Goal: Task Accomplishment & Management: Manage account settings

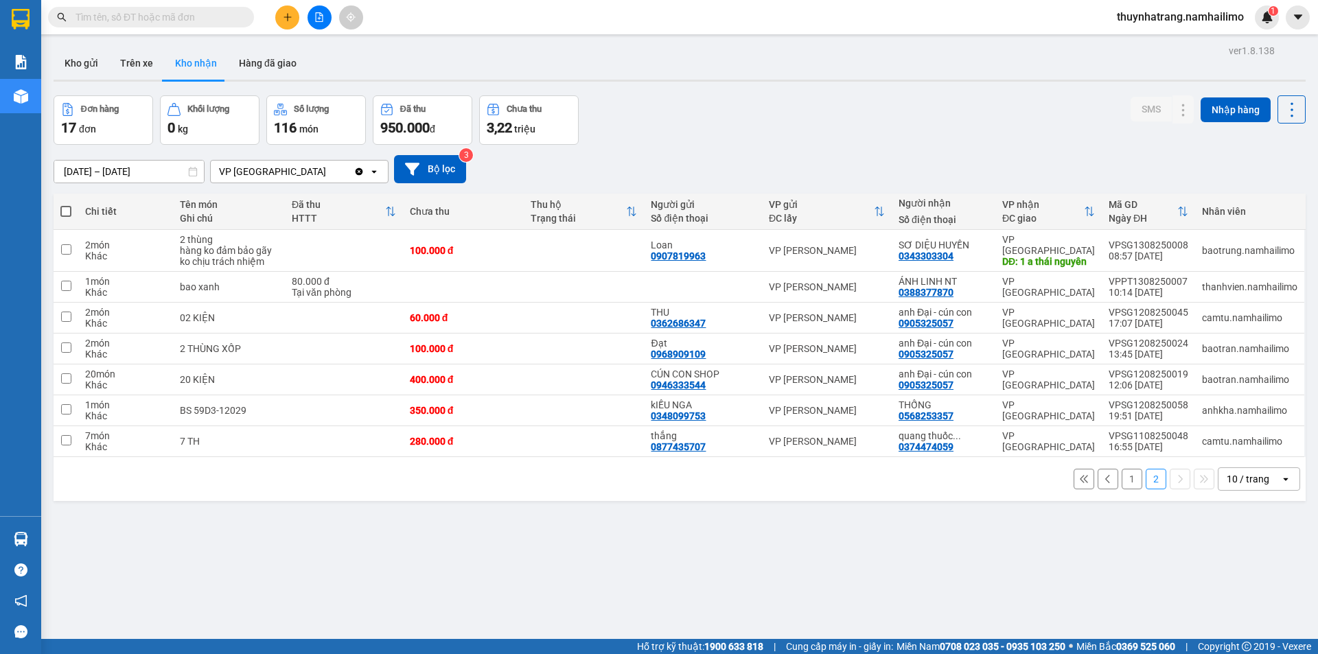
click at [1122, 481] on button "1" at bounding box center [1132, 479] width 21 height 21
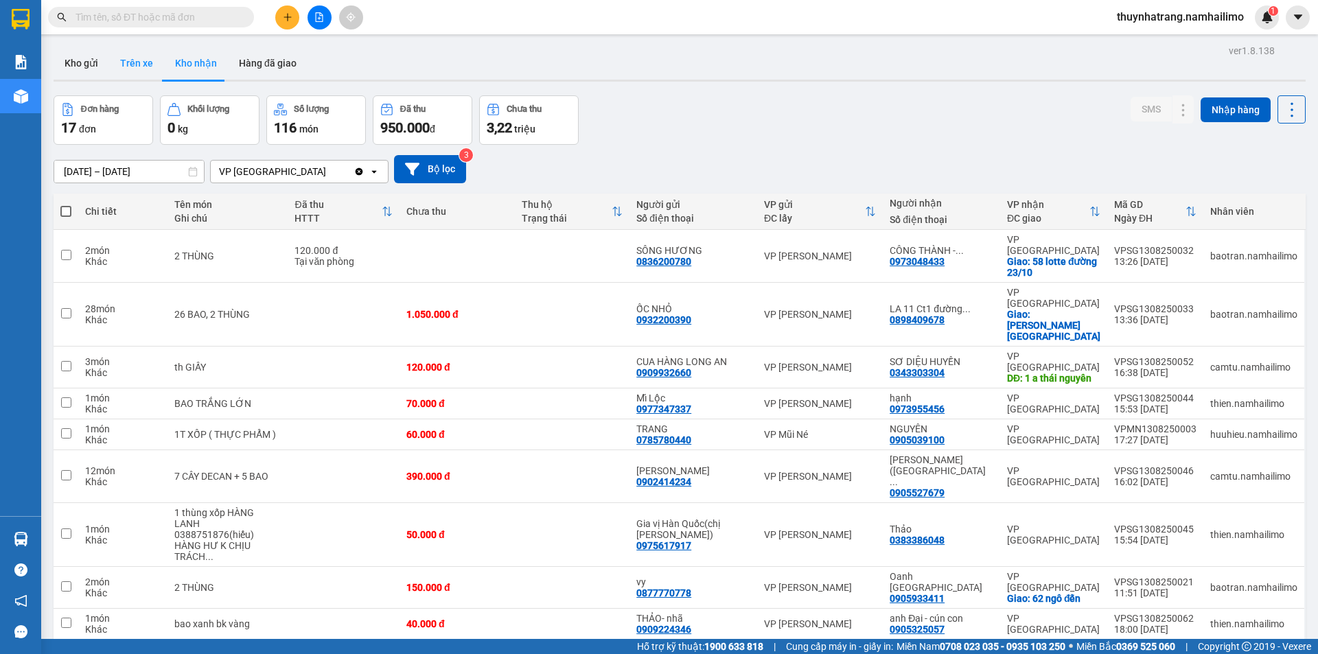
click at [122, 62] on button "Trên xe" at bounding box center [136, 63] width 55 height 33
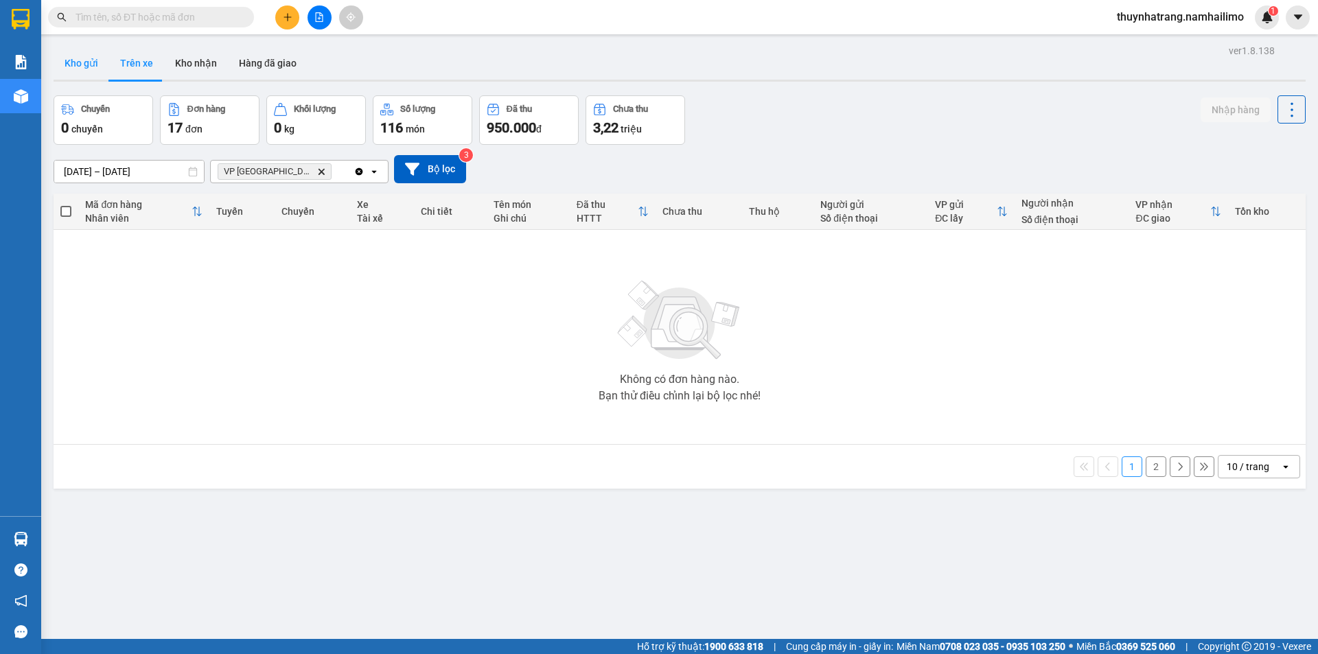
drag, startPoint x: 86, startPoint y: 65, endPoint x: 98, endPoint y: 65, distance: 12.4
click at [86, 65] on button "Kho gửi" at bounding box center [82, 63] width 56 height 33
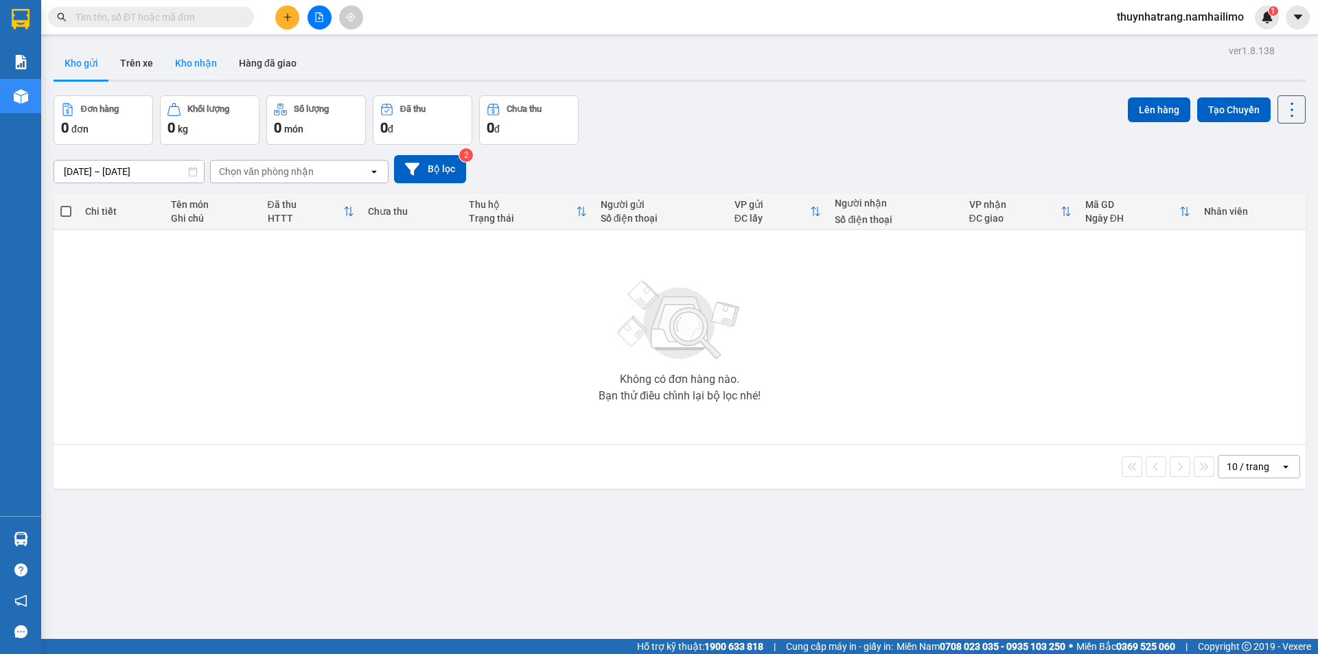
click at [194, 60] on button "Kho nhận" at bounding box center [196, 63] width 64 height 33
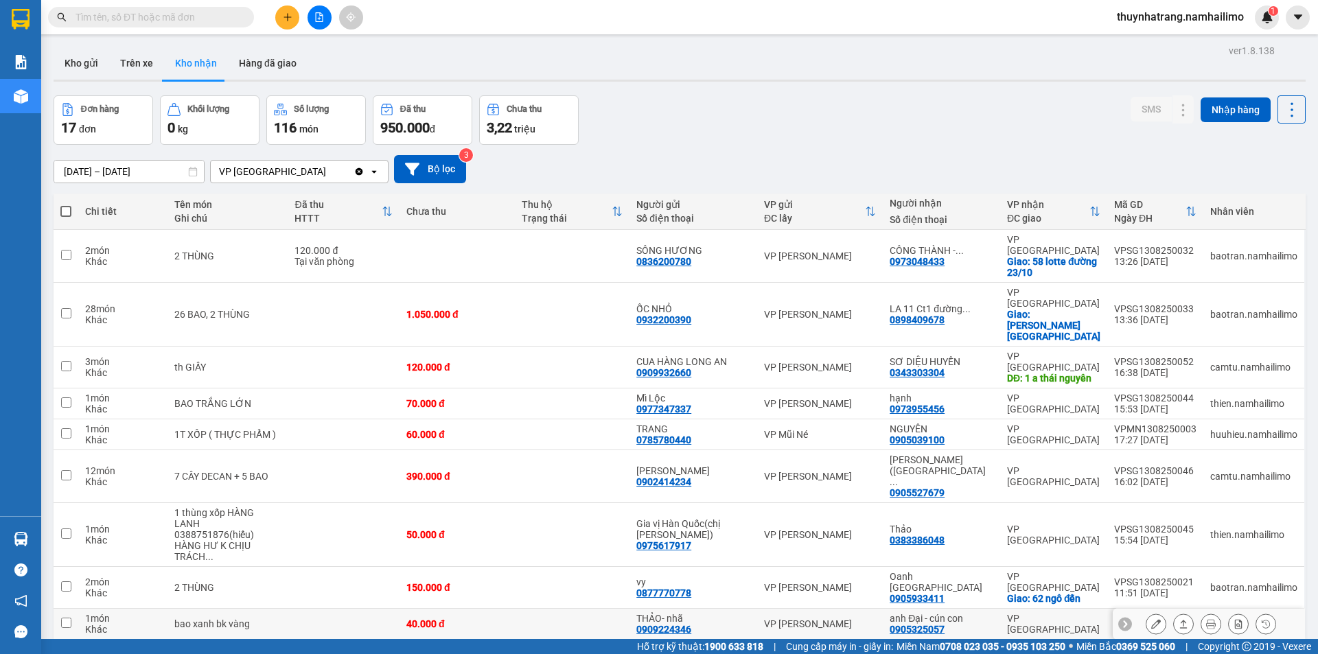
scroll to position [63, 0]
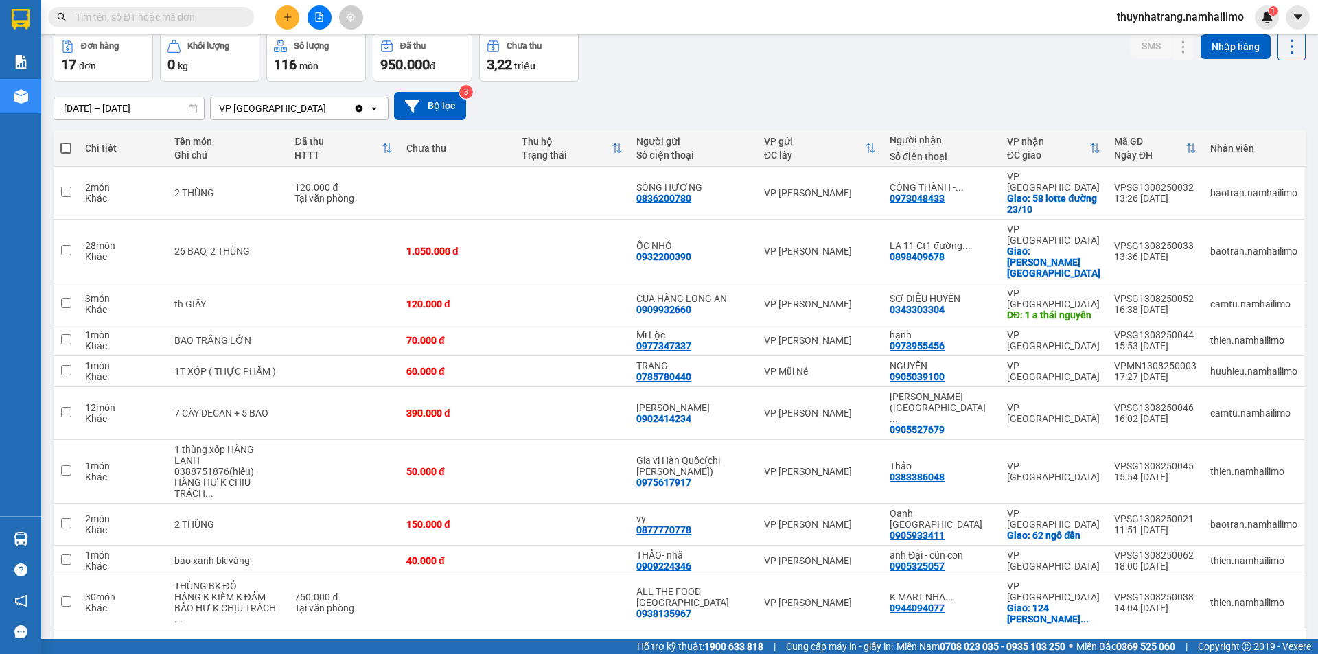
click at [1147, 641] on button "2" at bounding box center [1156, 651] width 21 height 21
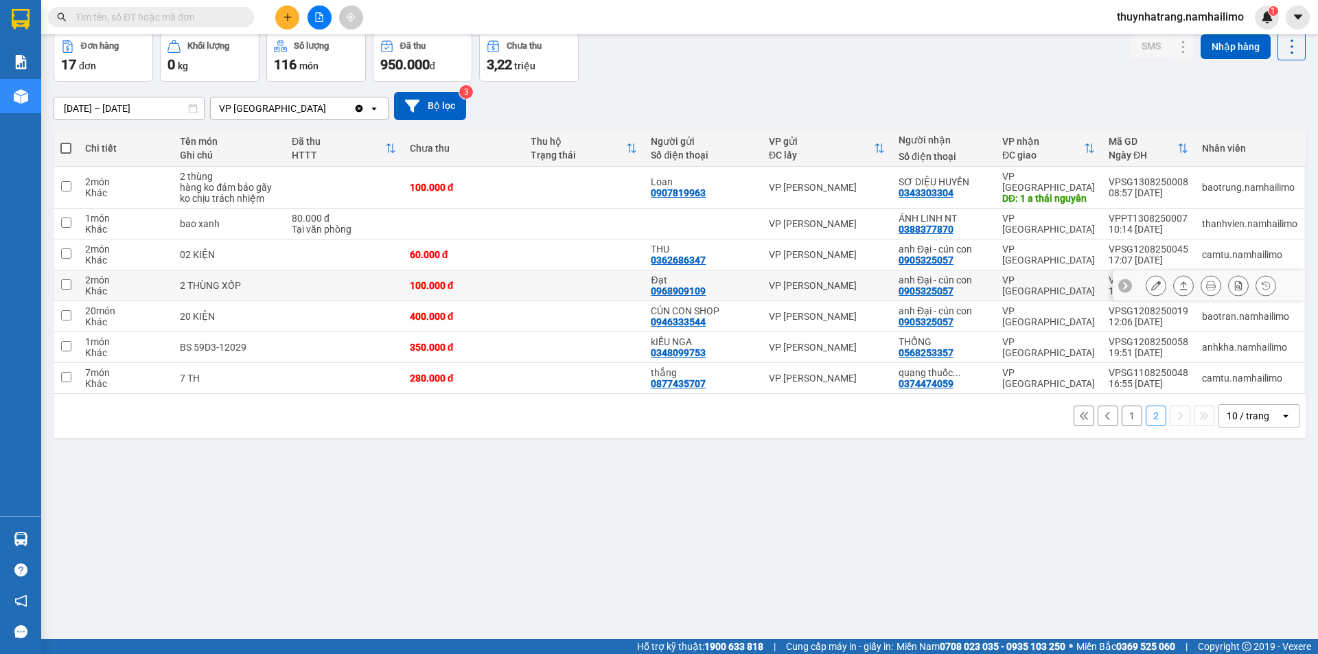
scroll to position [0, 0]
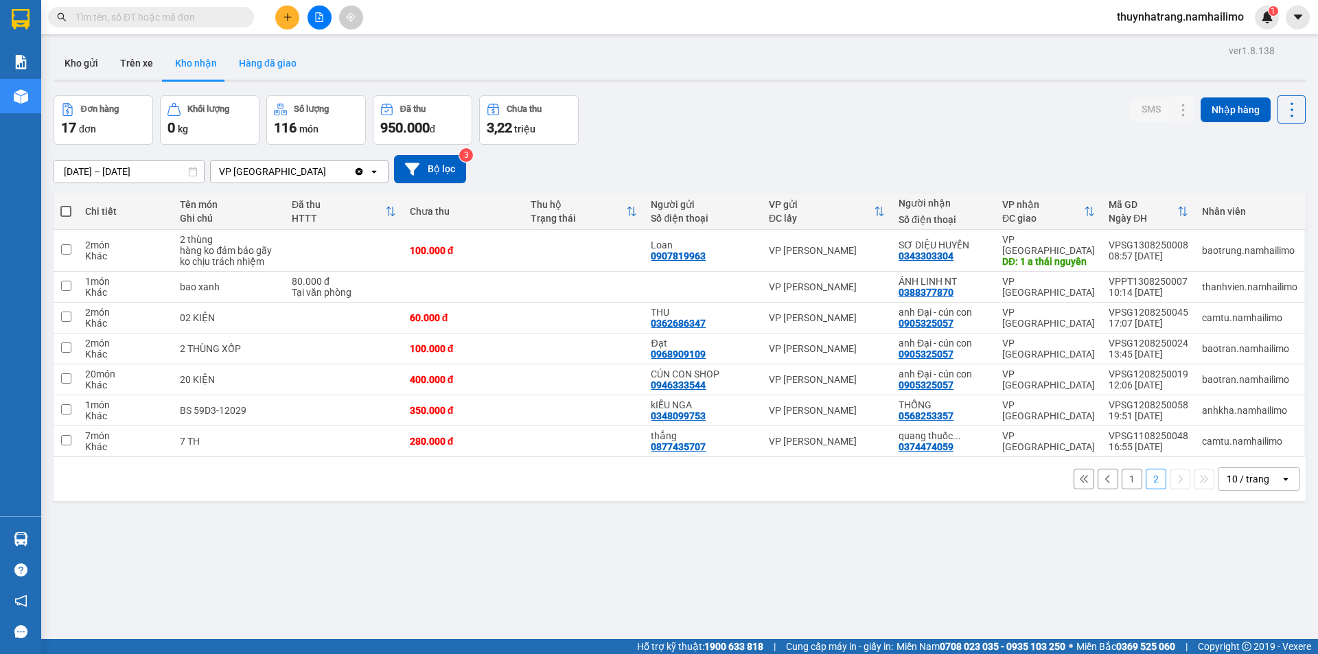
click at [275, 66] on button "Hàng đã giao" at bounding box center [268, 63] width 80 height 33
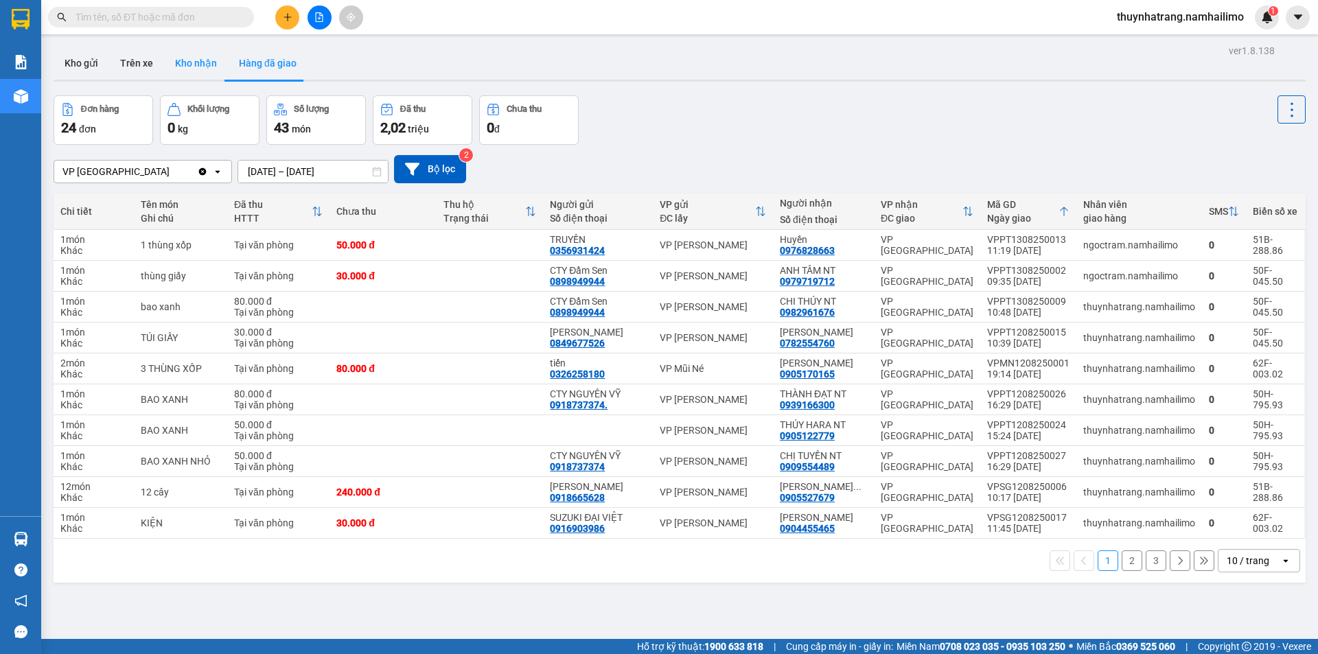
click at [196, 63] on button "Kho nhận" at bounding box center [196, 63] width 64 height 33
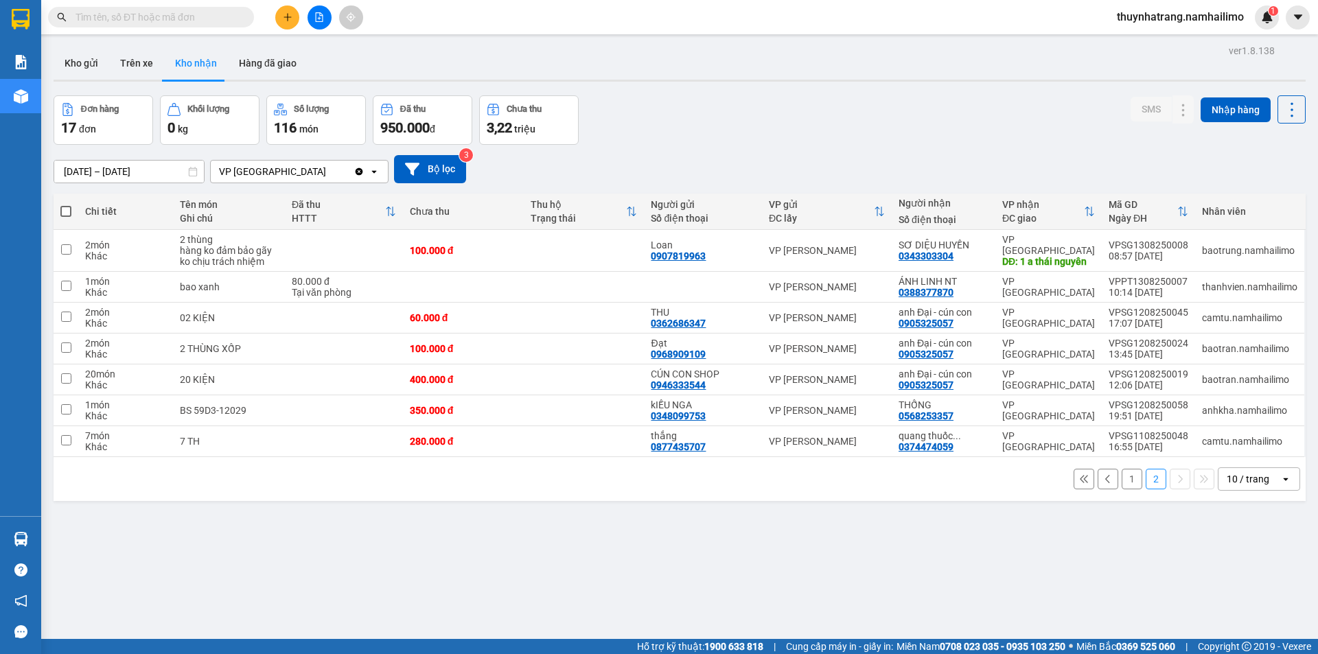
click at [1122, 478] on button "1" at bounding box center [1132, 479] width 21 height 21
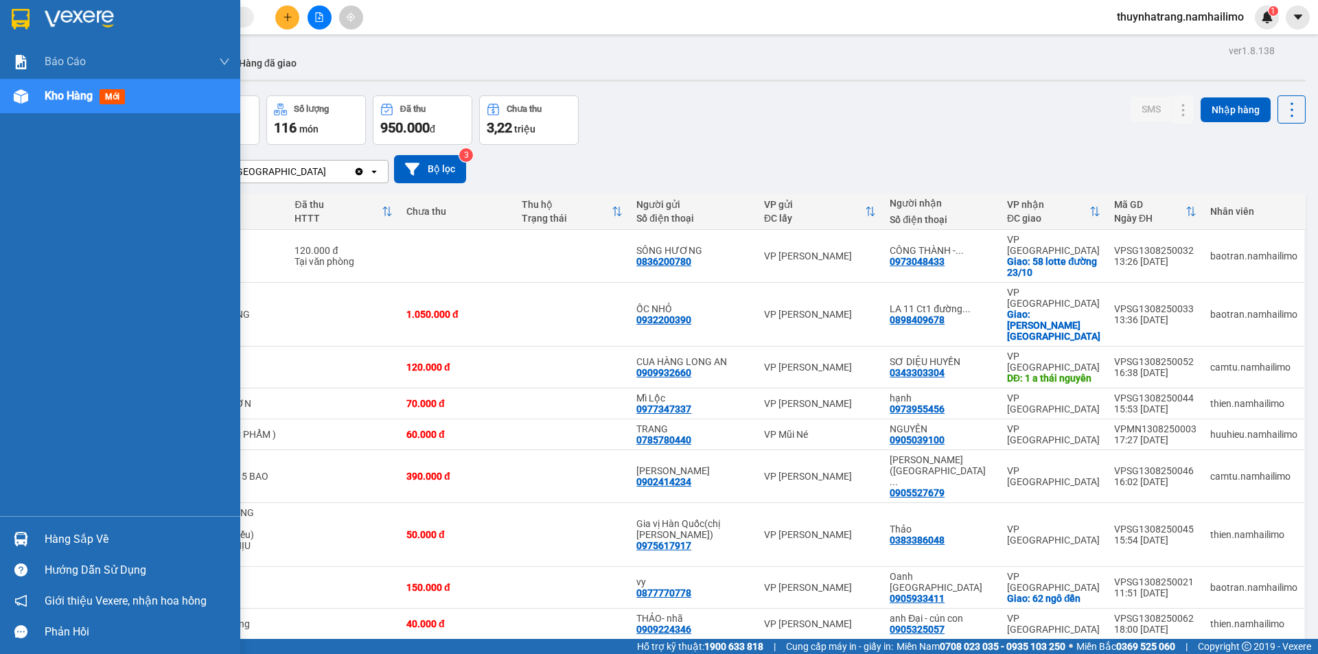
click at [65, 16] on img at bounding box center [79, 19] width 69 height 21
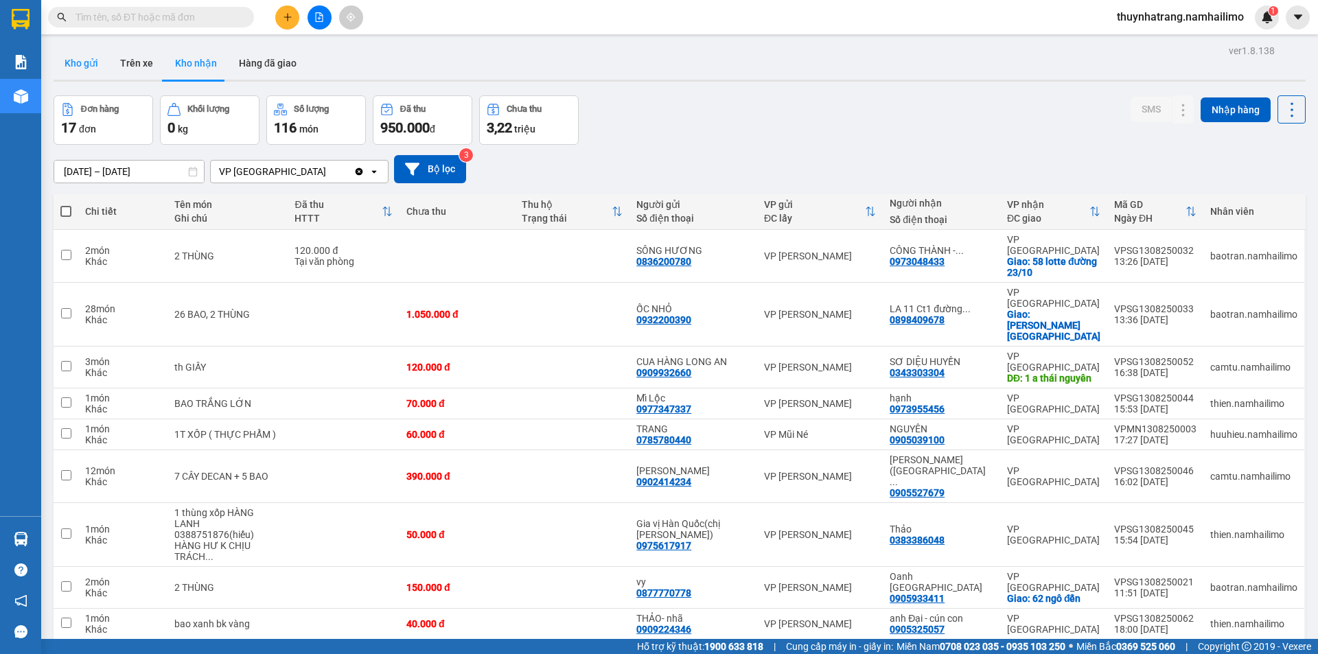
click at [95, 64] on button "Kho gửi" at bounding box center [82, 63] width 56 height 33
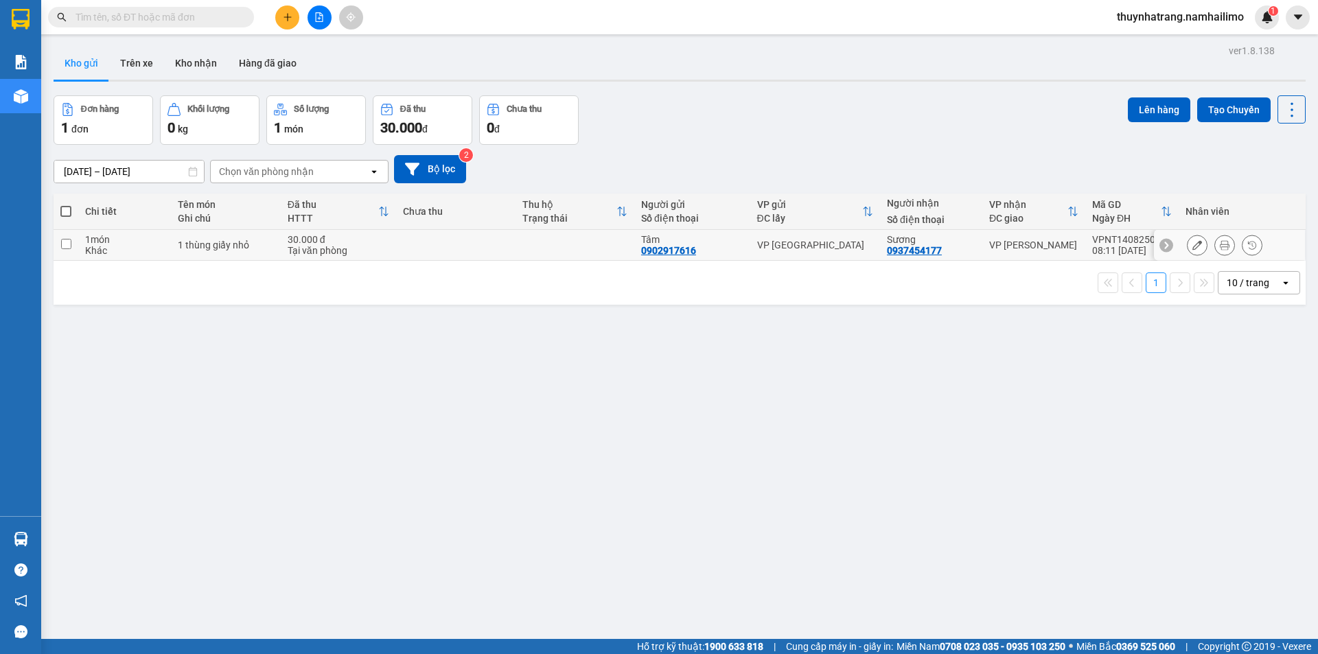
click at [1220, 243] on icon at bounding box center [1225, 245] width 10 height 10
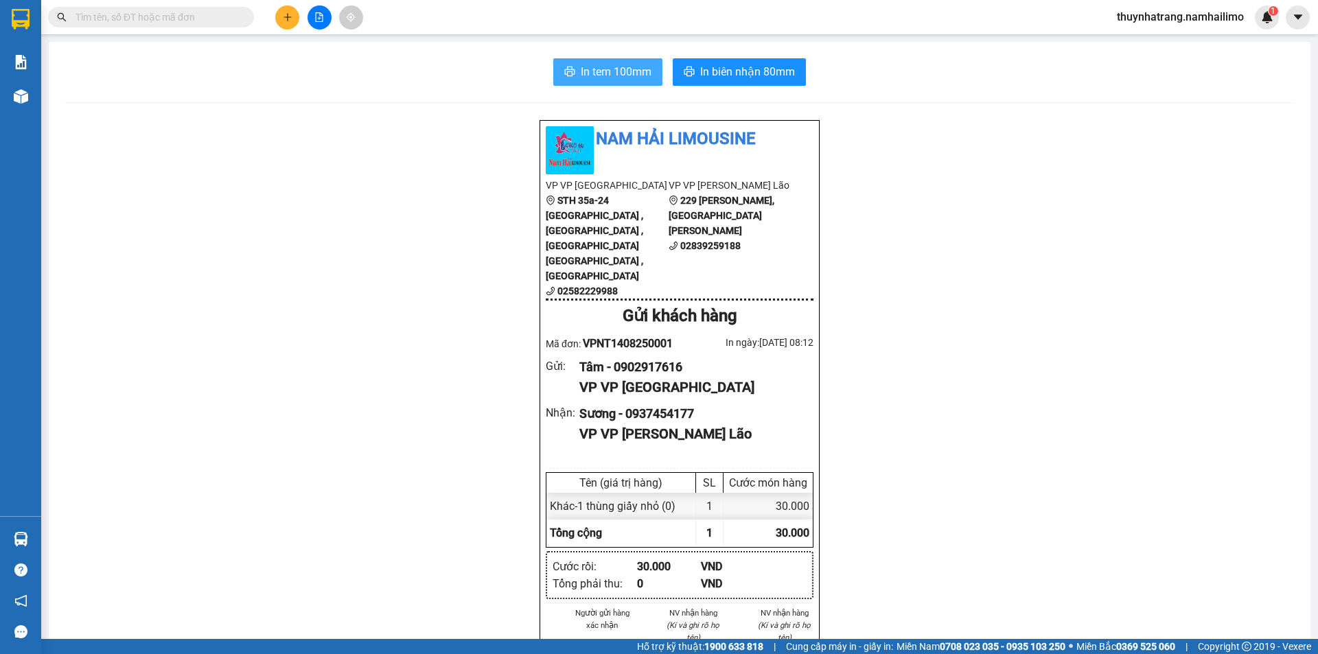
click at [634, 83] on button "In tem 100mm" at bounding box center [607, 71] width 109 height 27
click at [608, 63] on button "In tem 100mm" at bounding box center [607, 71] width 109 height 27
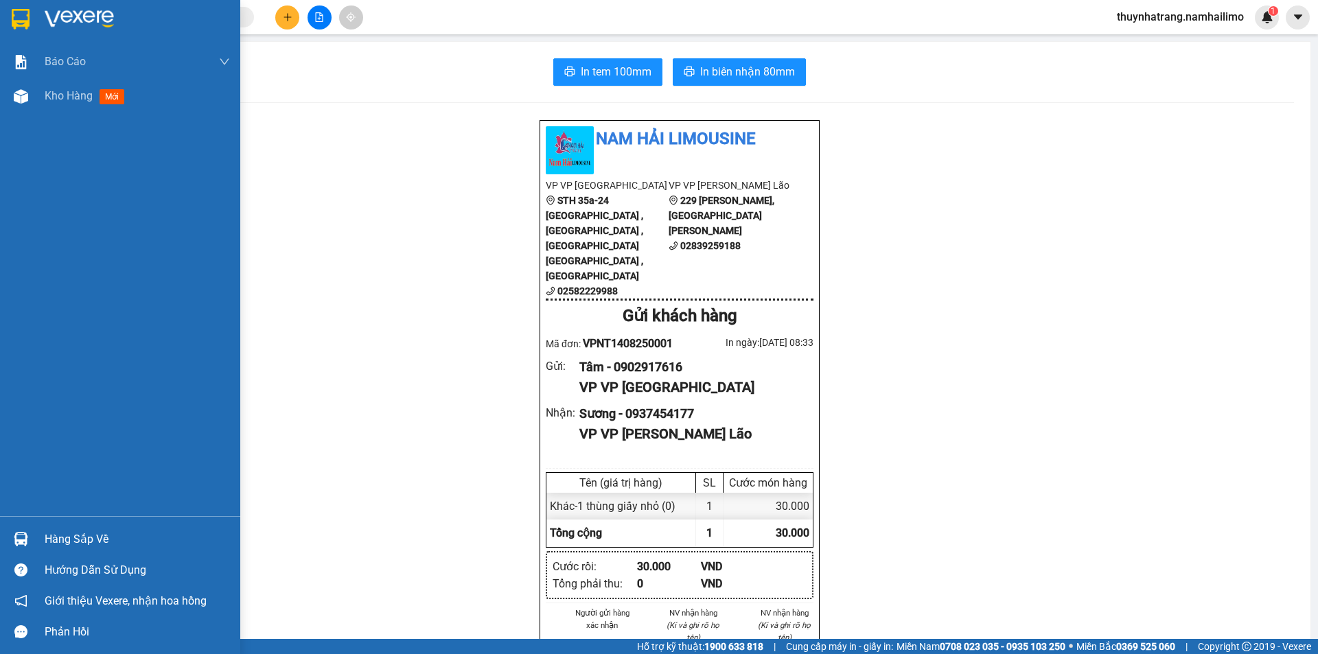
click at [56, 14] on img at bounding box center [79, 19] width 69 height 21
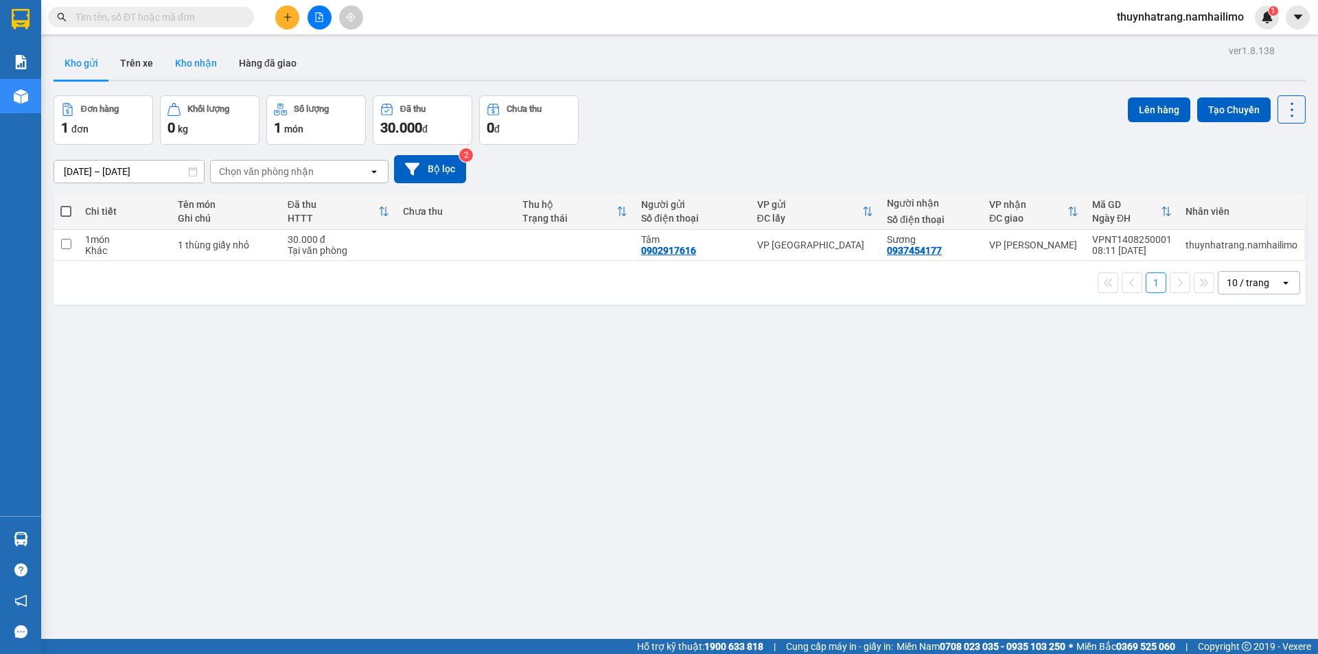
drag, startPoint x: 198, startPoint y: 64, endPoint x: 219, endPoint y: 67, distance: 20.9
click at [199, 64] on button "Kho nhận" at bounding box center [196, 63] width 64 height 33
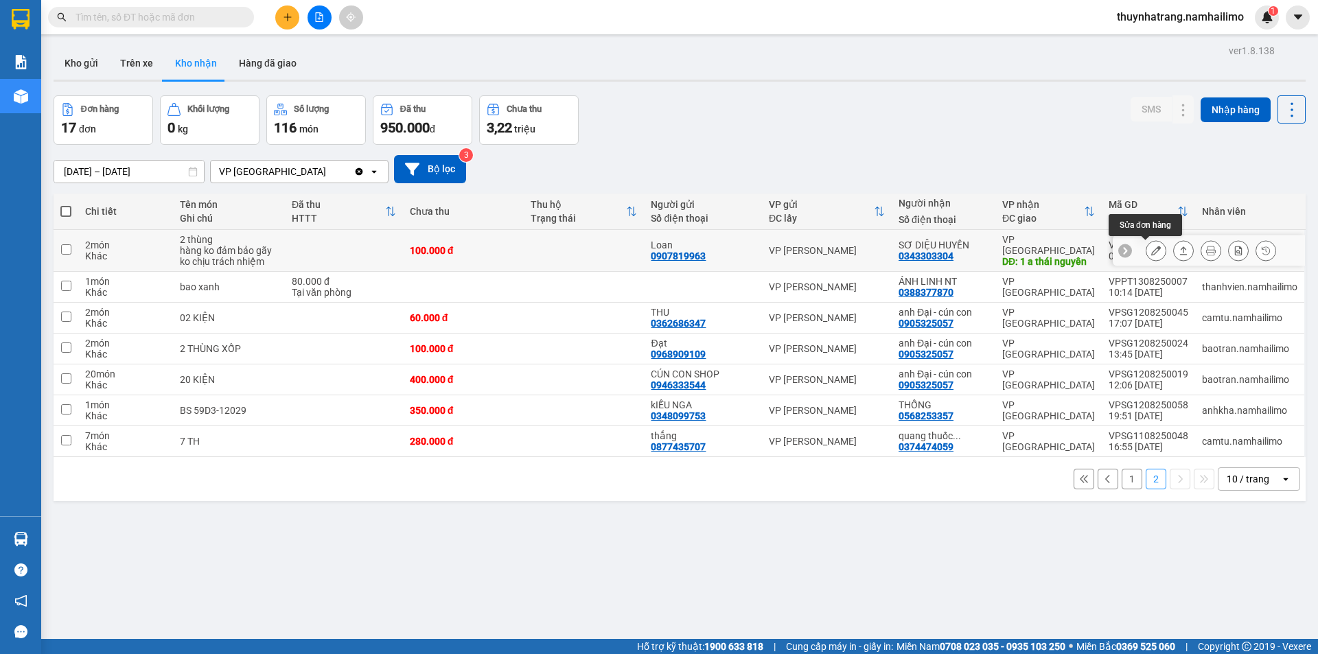
click at [1151, 253] on icon at bounding box center [1156, 251] width 10 height 10
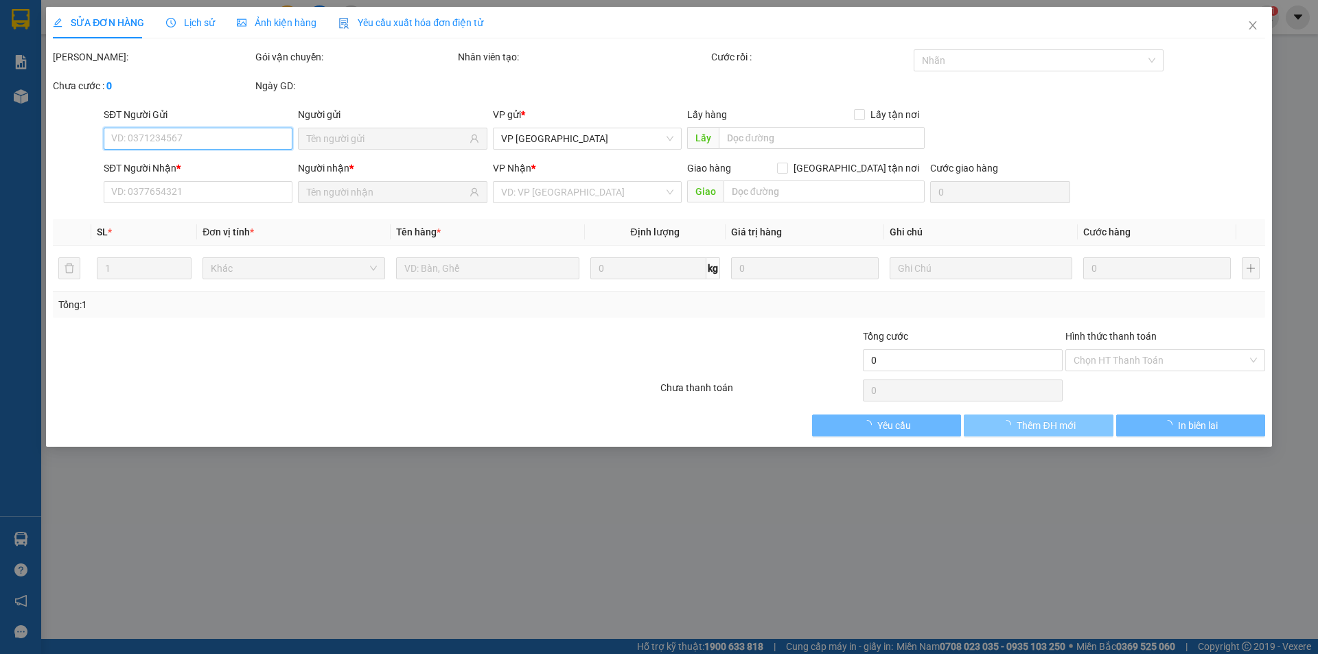
type input "0907819963"
type input "Loan"
type input "0343303304"
type input "SƠ DIỆU HUYỀN"
type input "1 a thái nguyên"
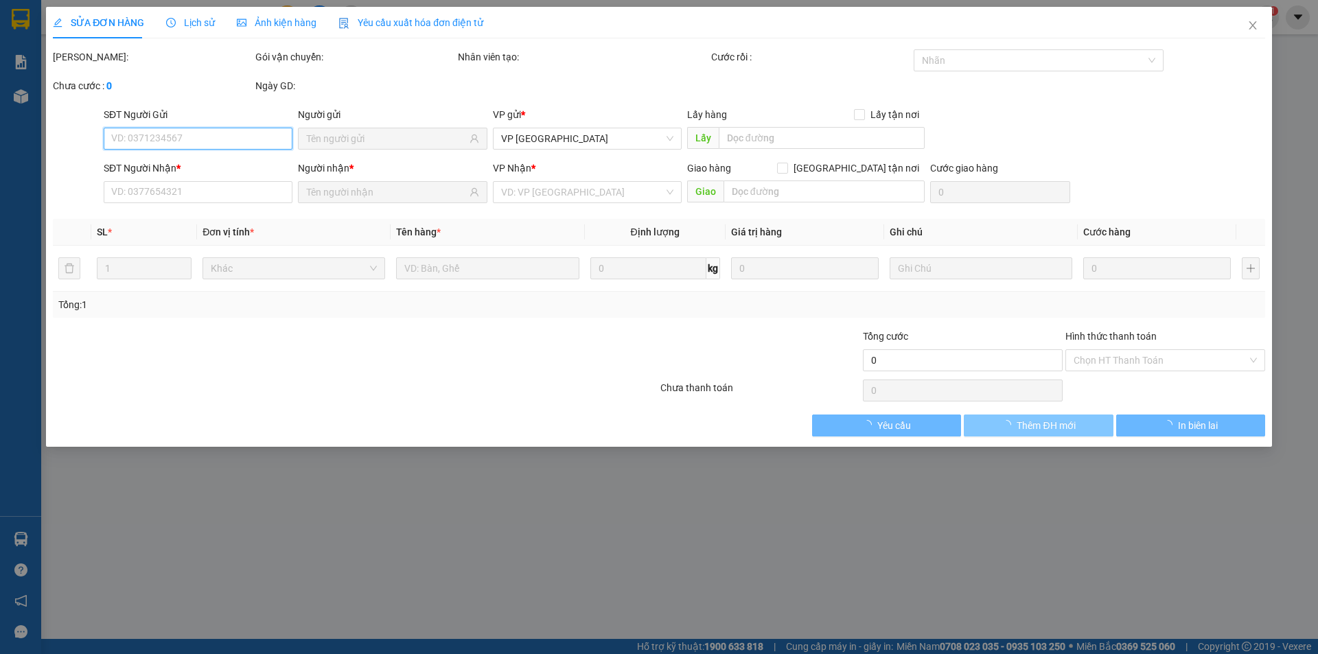
type input "100.000"
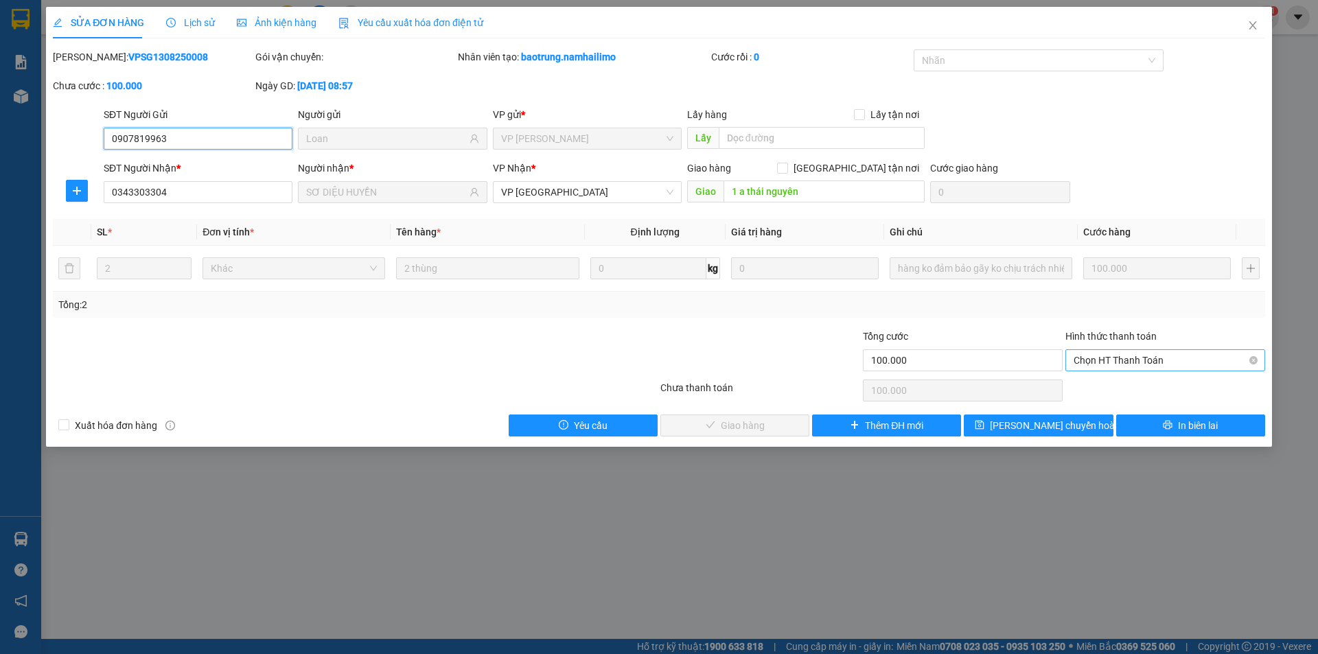
click at [1191, 360] on span "Chọn HT Thanh Toán" at bounding box center [1165, 360] width 183 height 21
click at [1159, 392] on div "Tại văn phòng" at bounding box center [1165, 387] width 183 height 15
type input "0"
drag, startPoint x: 745, startPoint y: 425, endPoint x: 756, endPoint y: 414, distance: 15.1
click at [745, 424] on span "Giao hàng" at bounding box center [743, 425] width 44 height 15
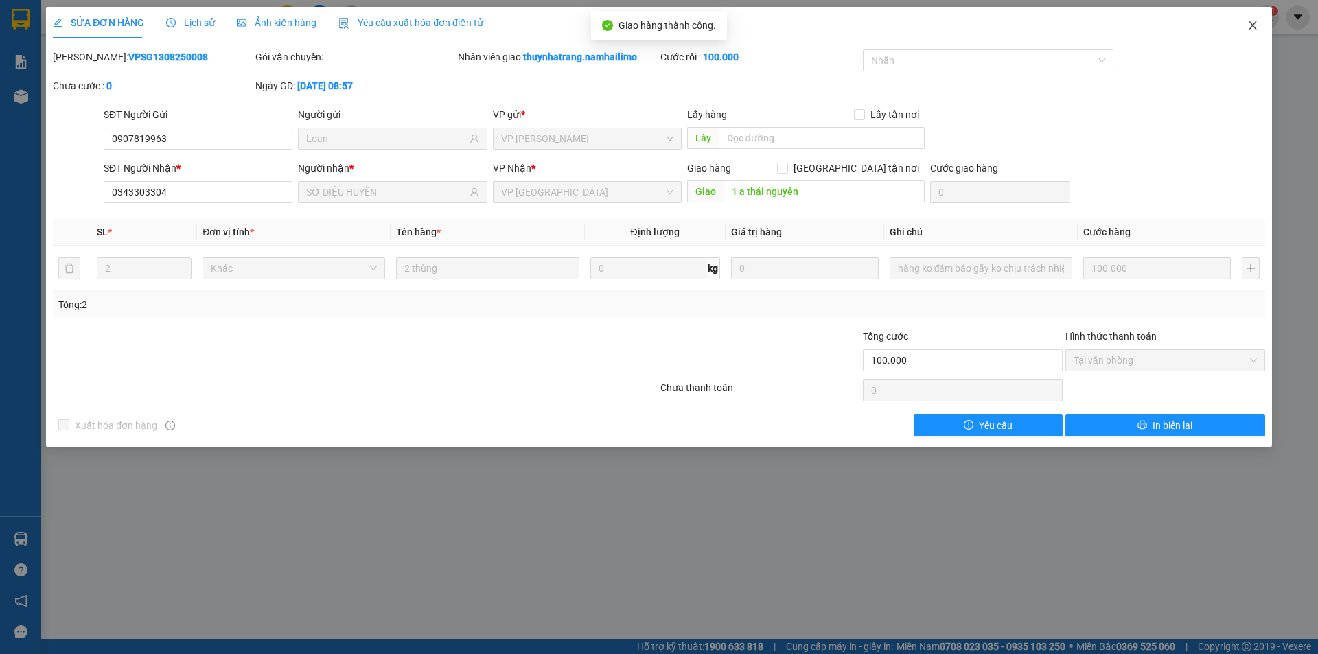
click at [1254, 27] on icon "close" at bounding box center [1253, 25] width 8 height 8
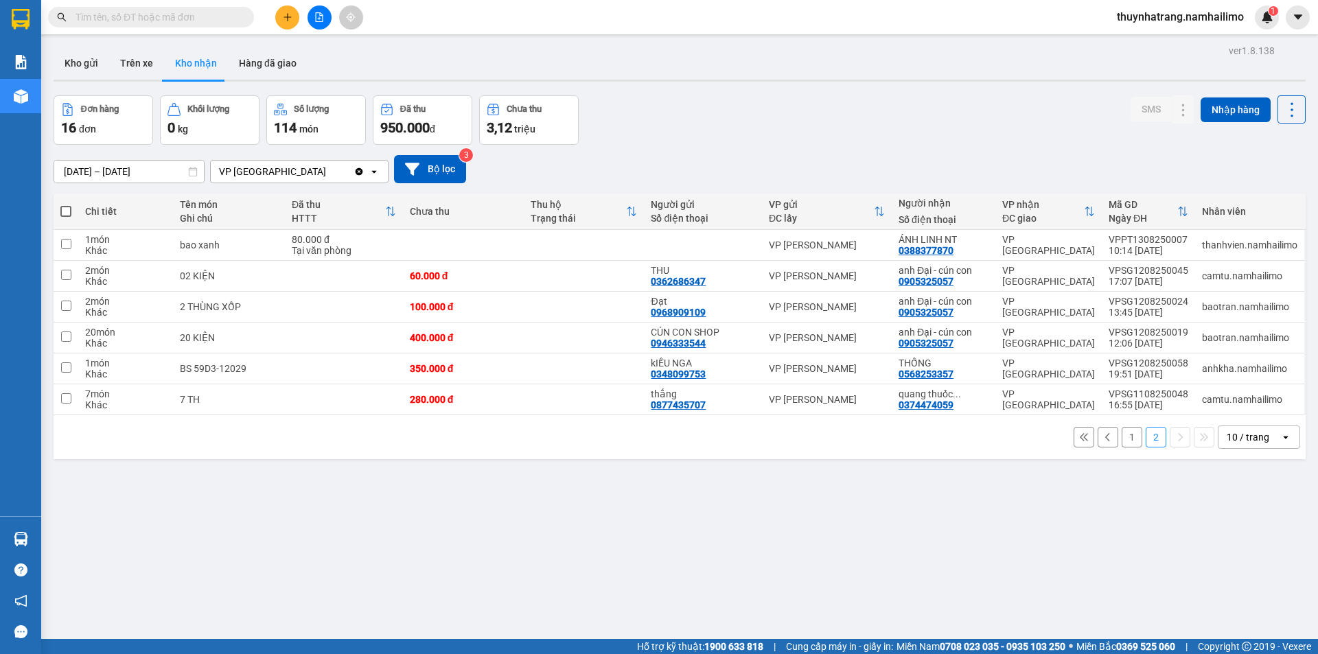
click at [1124, 439] on button "1" at bounding box center [1132, 437] width 21 height 21
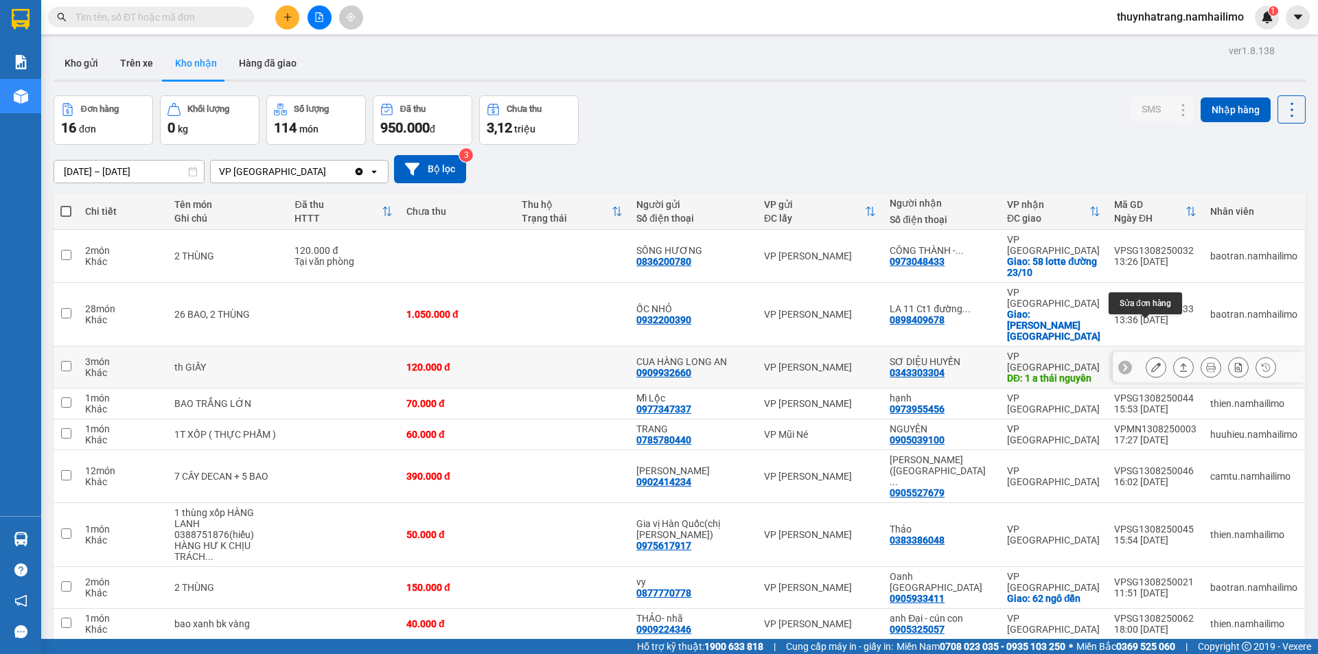
click at [1151, 362] on icon at bounding box center [1156, 367] width 10 height 10
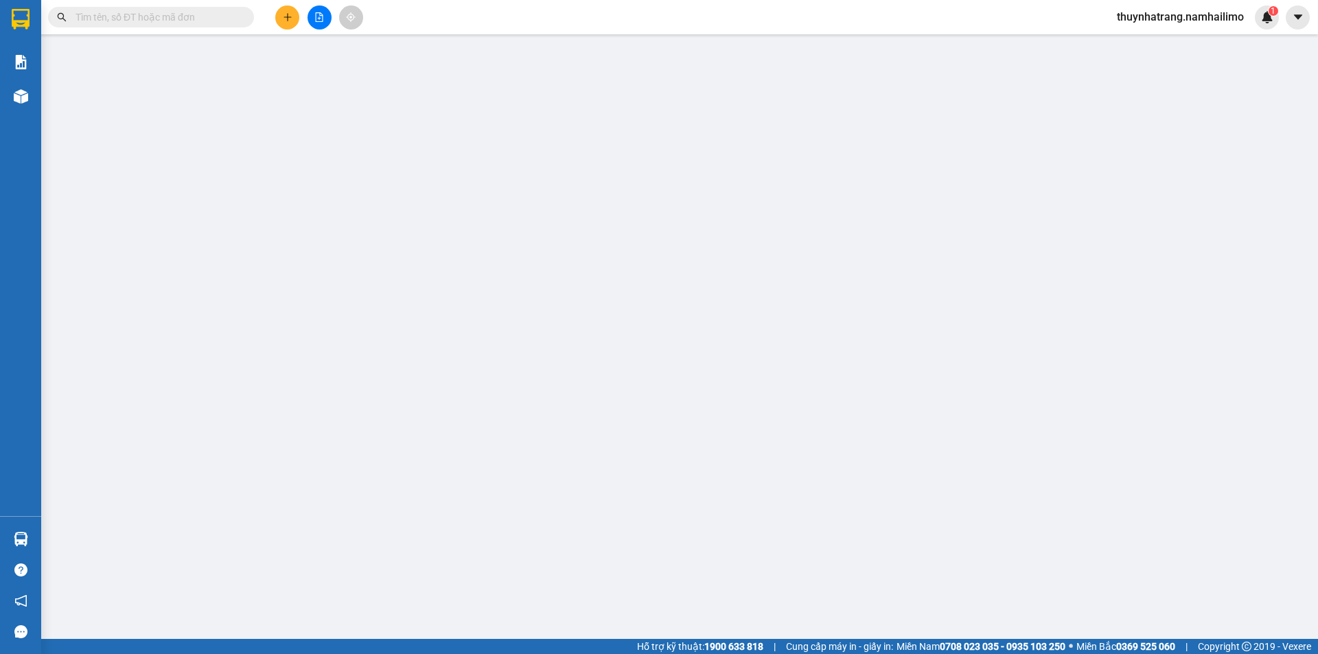
type input "0909932660"
type input "CUA HÀNG LONG AN"
type input "0343303304"
type input "SƠ DIỆU HUYỀN"
type input "1 a thái nguyên"
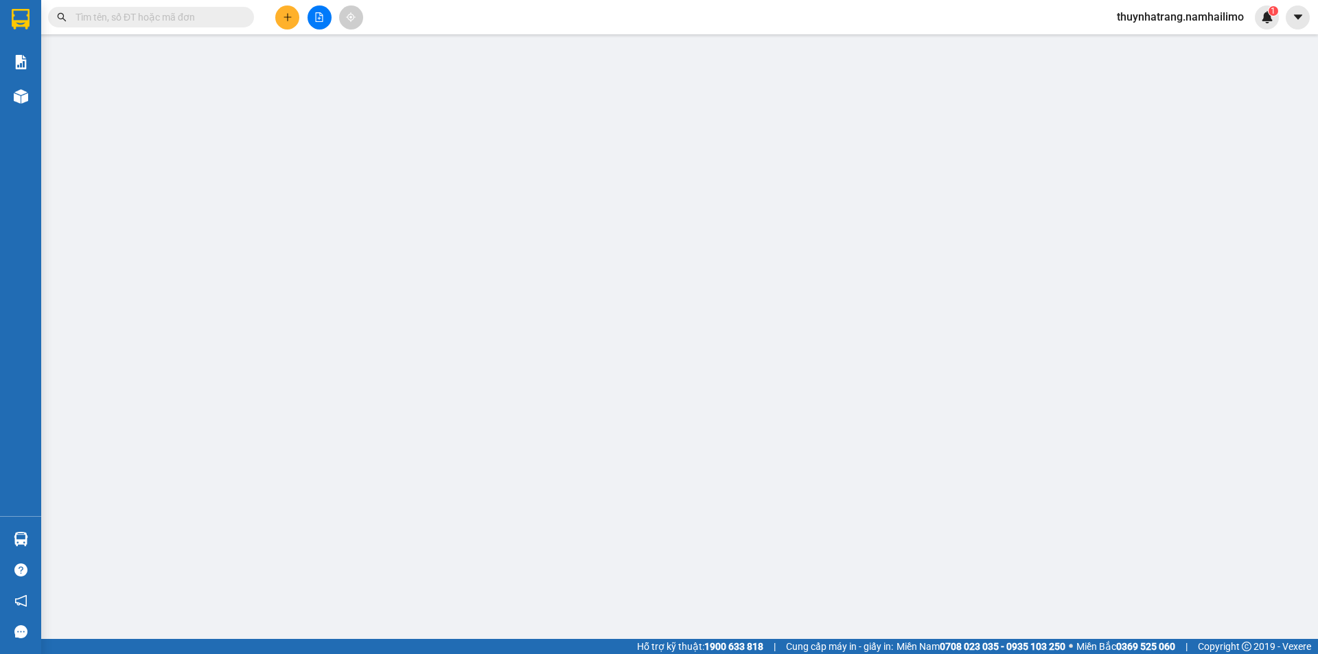
type input "120.000"
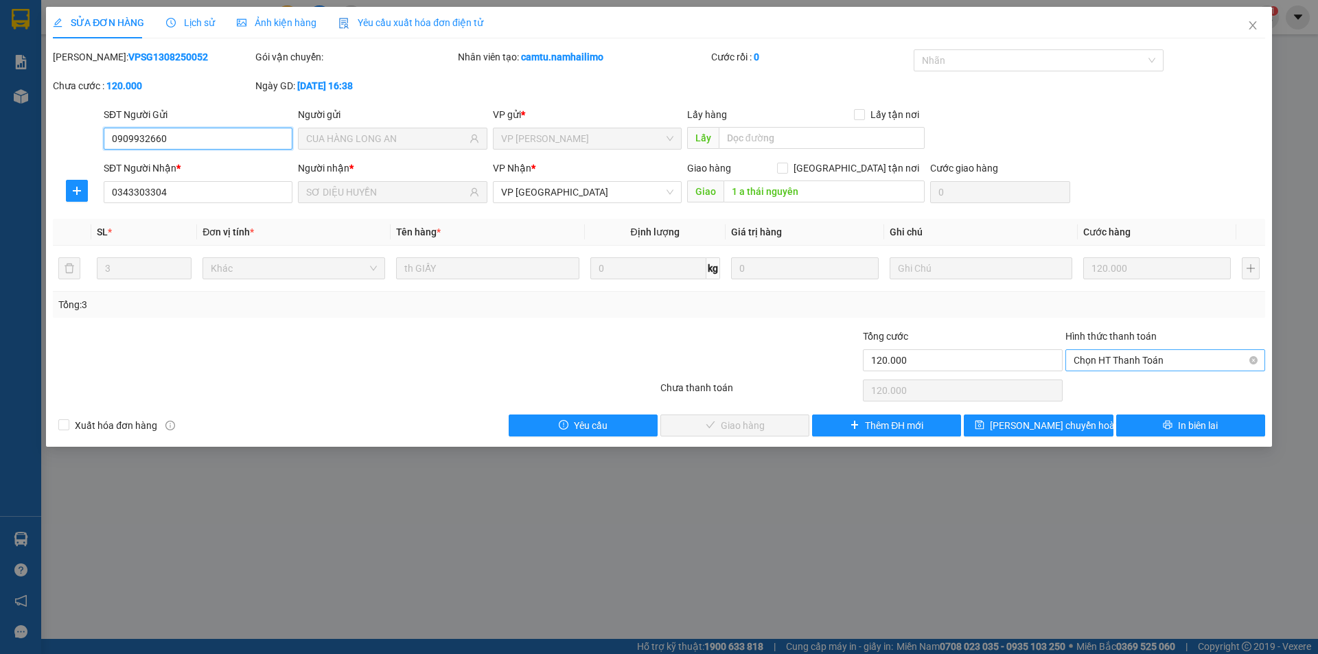
click at [1125, 361] on span "Chọn HT Thanh Toán" at bounding box center [1165, 360] width 183 height 21
click at [1092, 391] on div "Tại văn phòng" at bounding box center [1165, 387] width 183 height 15
type input "0"
click at [767, 430] on button "Giao hàng" at bounding box center [734, 426] width 149 height 22
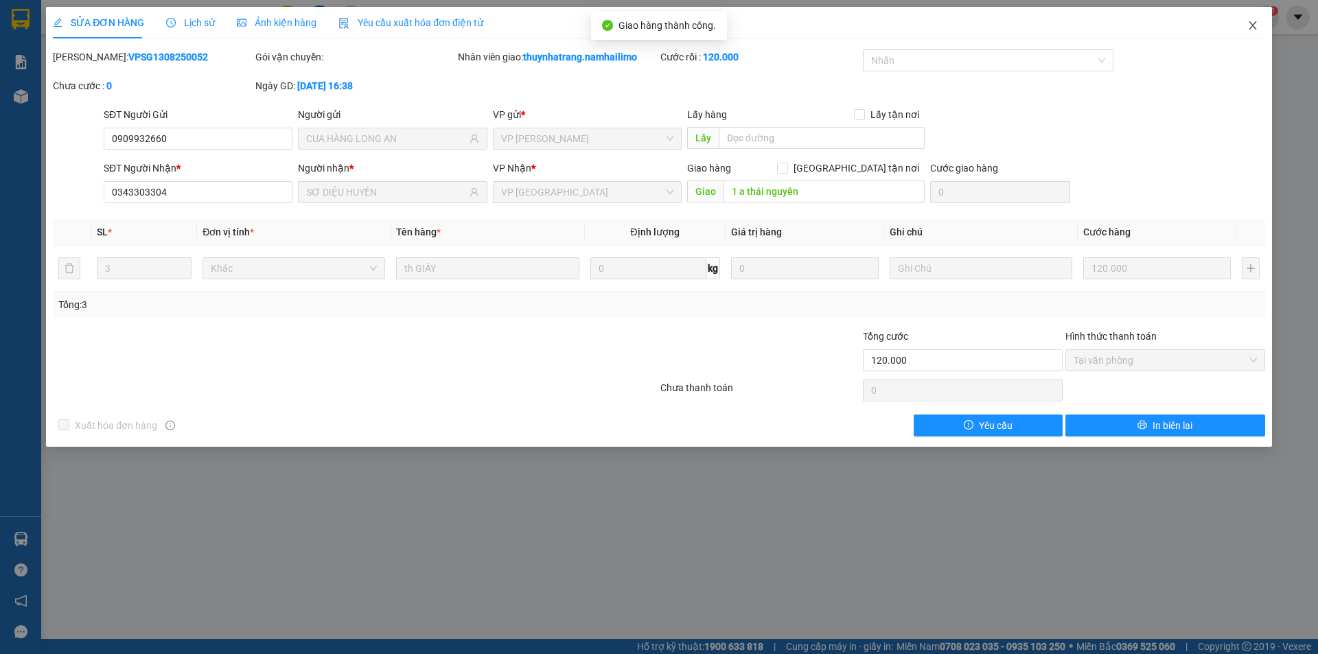
click at [1254, 29] on icon "close" at bounding box center [1252, 25] width 11 height 11
click at [1254, 30] on div "Kết quả tìm kiếm ( 0 ) Bộ lọc No Data thuynhatrang.namhailimo 1" at bounding box center [659, 17] width 1318 height 34
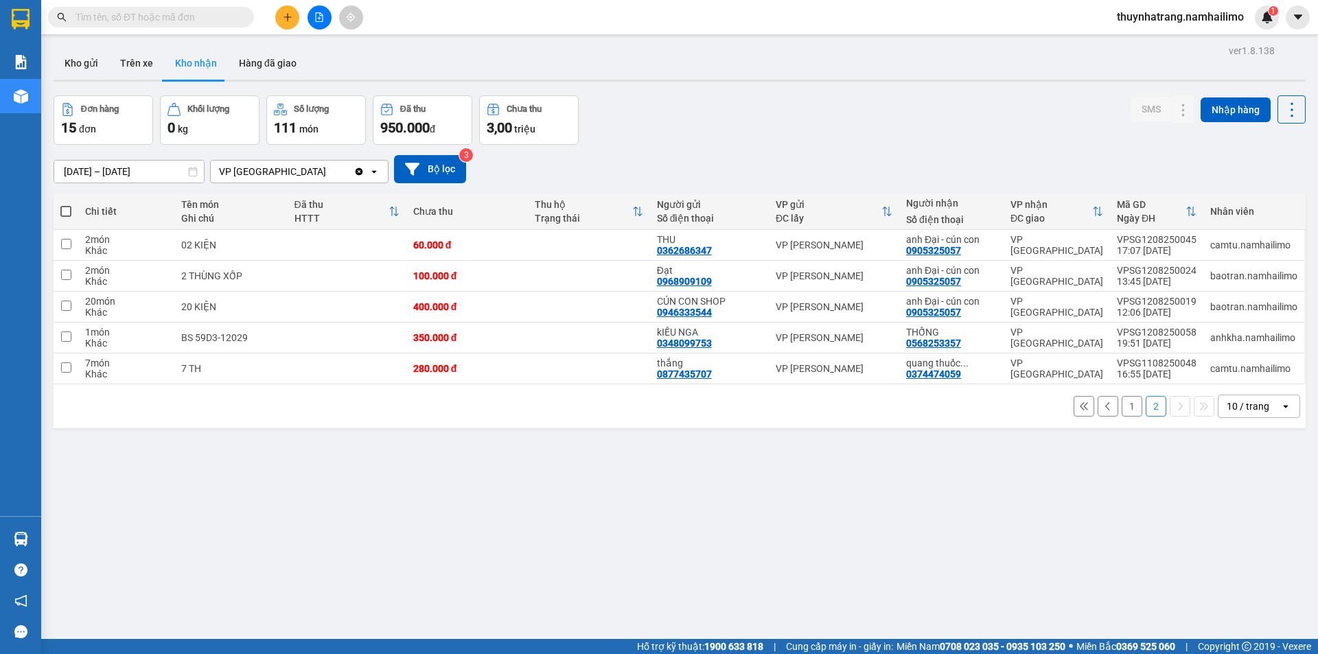
click at [1122, 410] on button "1" at bounding box center [1132, 406] width 21 height 21
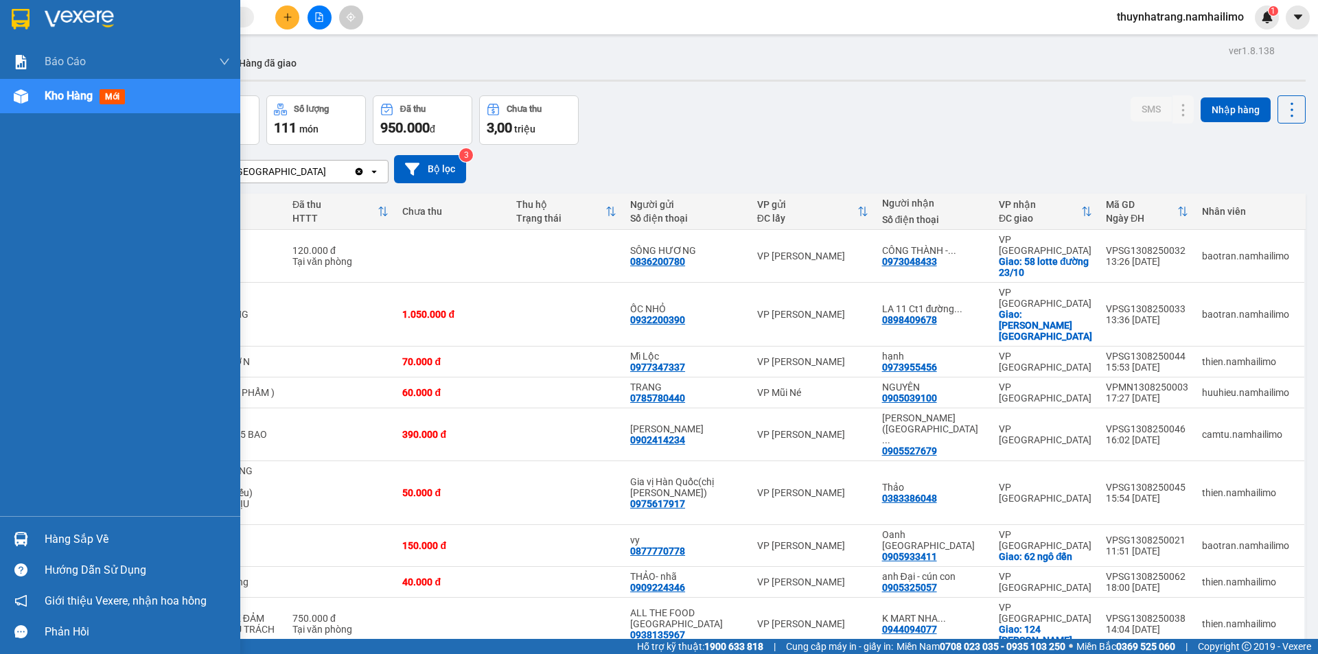
click at [68, 541] on div "Hàng sắp về" at bounding box center [137, 539] width 185 height 21
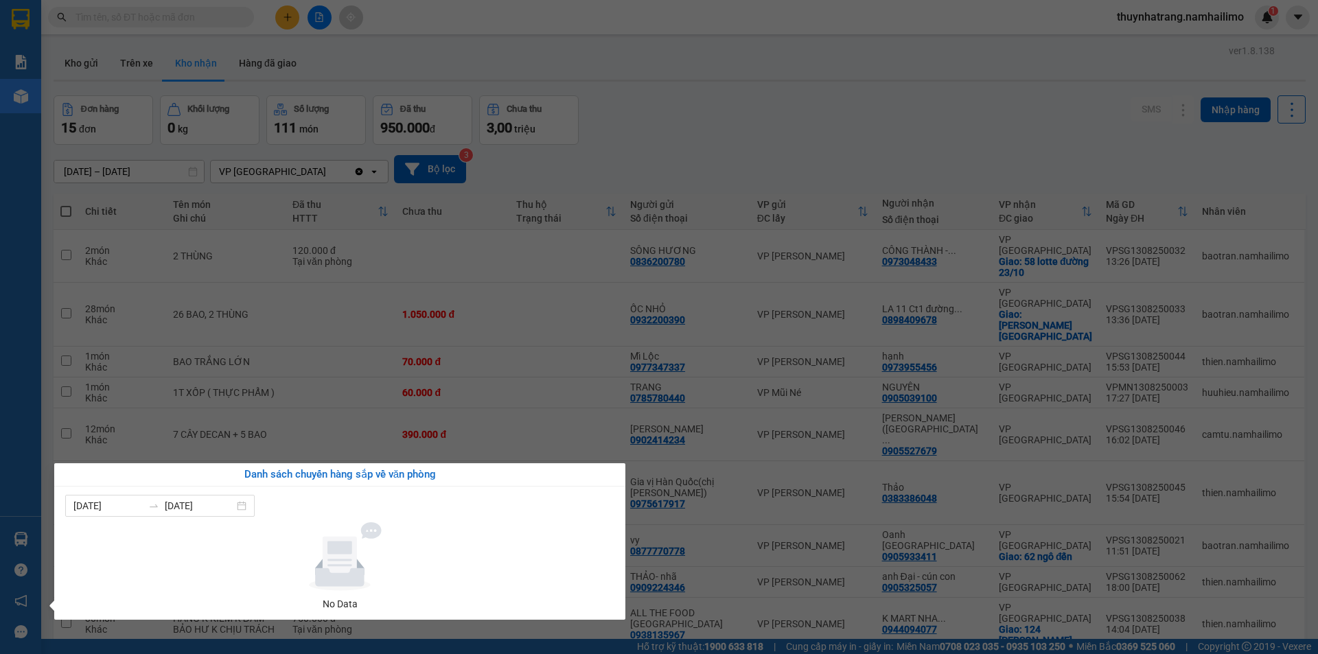
click at [813, 129] on section "Kết quả tìm kiếm ( 0 ) Bộ lọc No Data thuynhatrang.namhailimo 1 Báo cáo Báo cáo…" at bounding box center [659, 327] width 1318 height 654
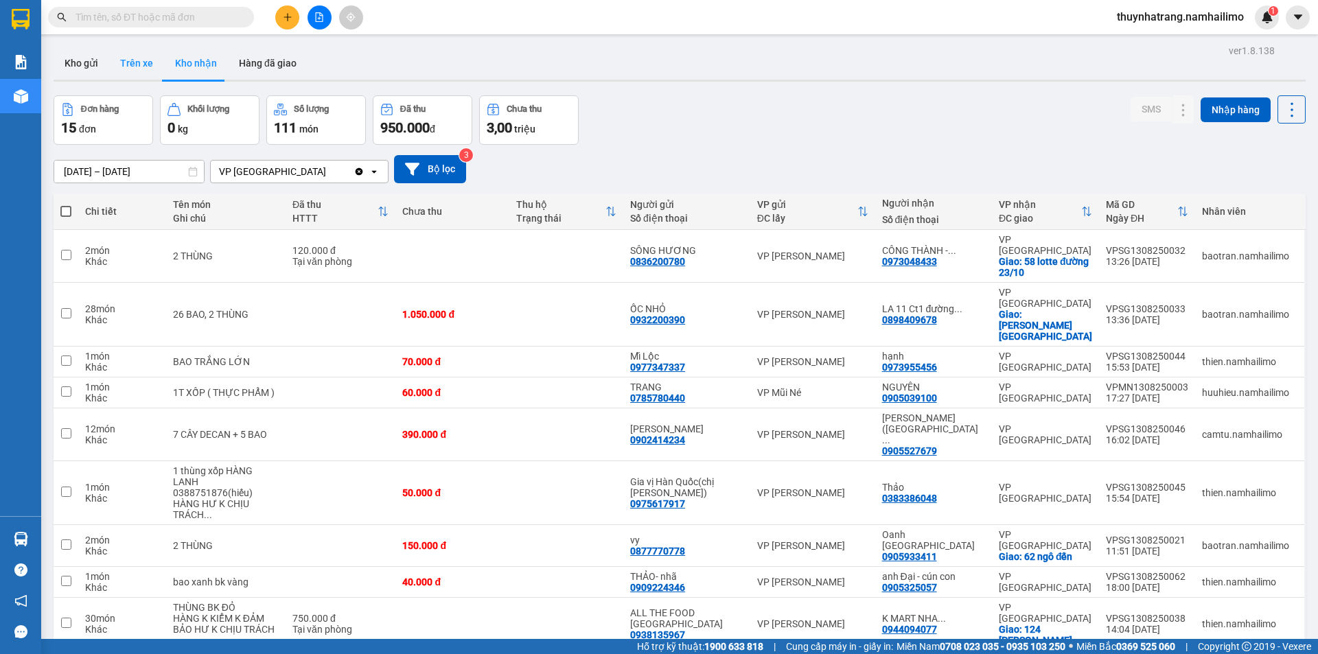
click at [141, 65] on button "Trên xe" at bounding box center [136, 63] width 55 height 33
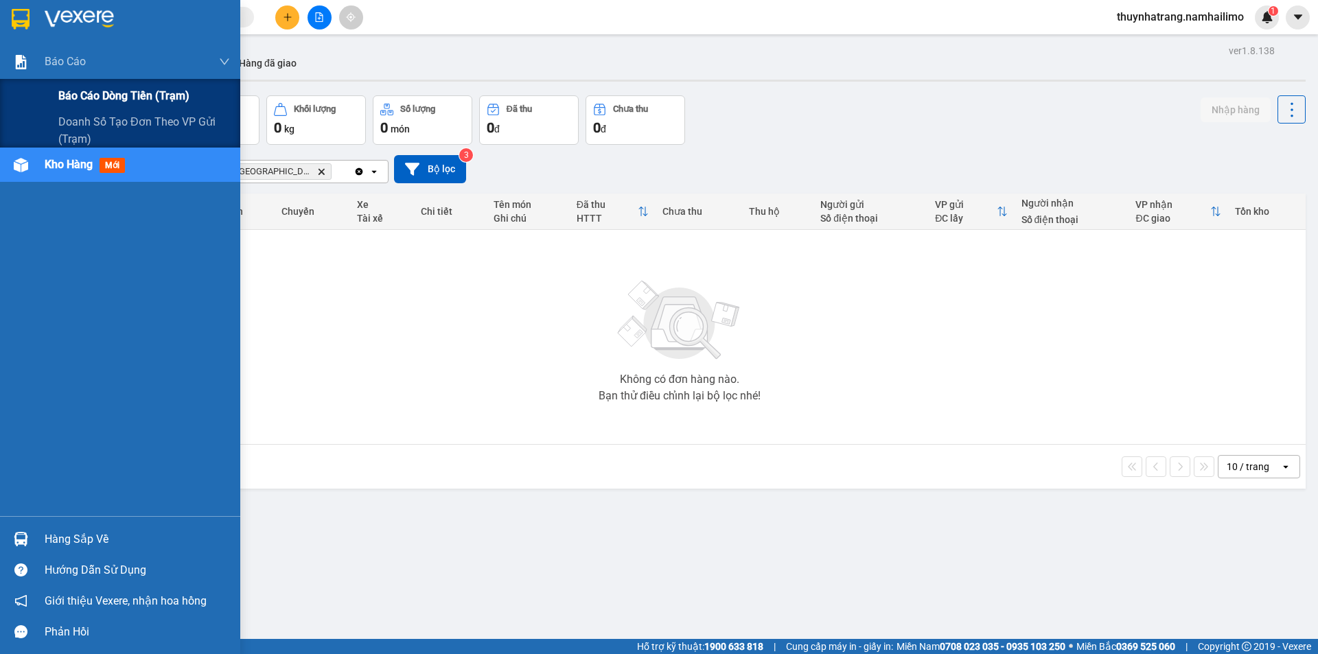
click at [97, 96] on span "Báo cáo dòng tiền (trạm)" at bounding box center [123, 95] width 131 height 17
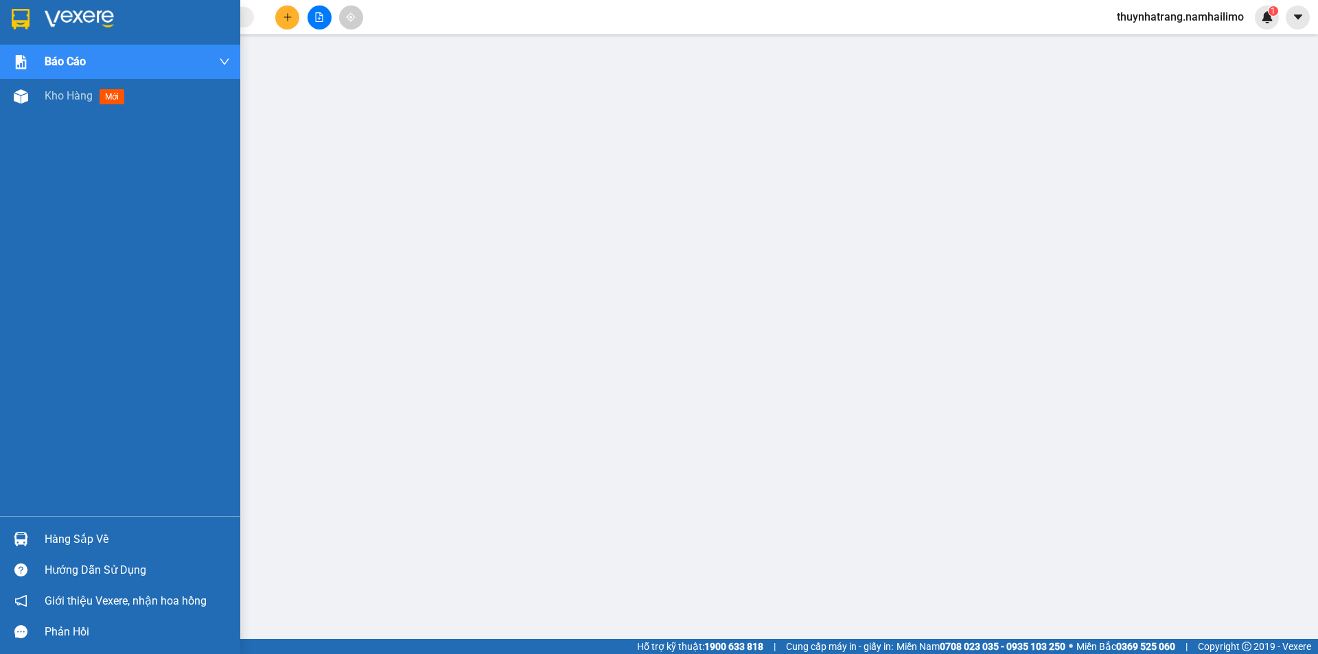
click at [60, 19] on img at bounding box center [79, 19] width 69 height 21
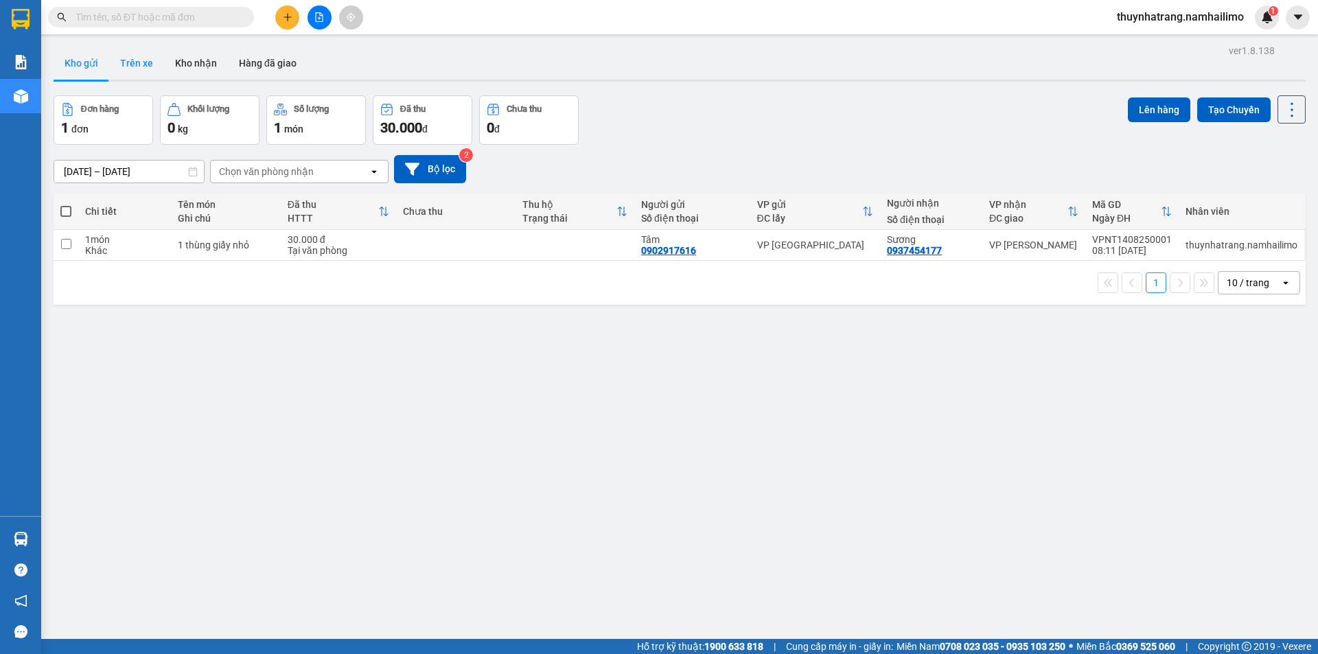
click at [139, 68] on button "Trên xe" at bounding box center [136, 63] width 55 height 33
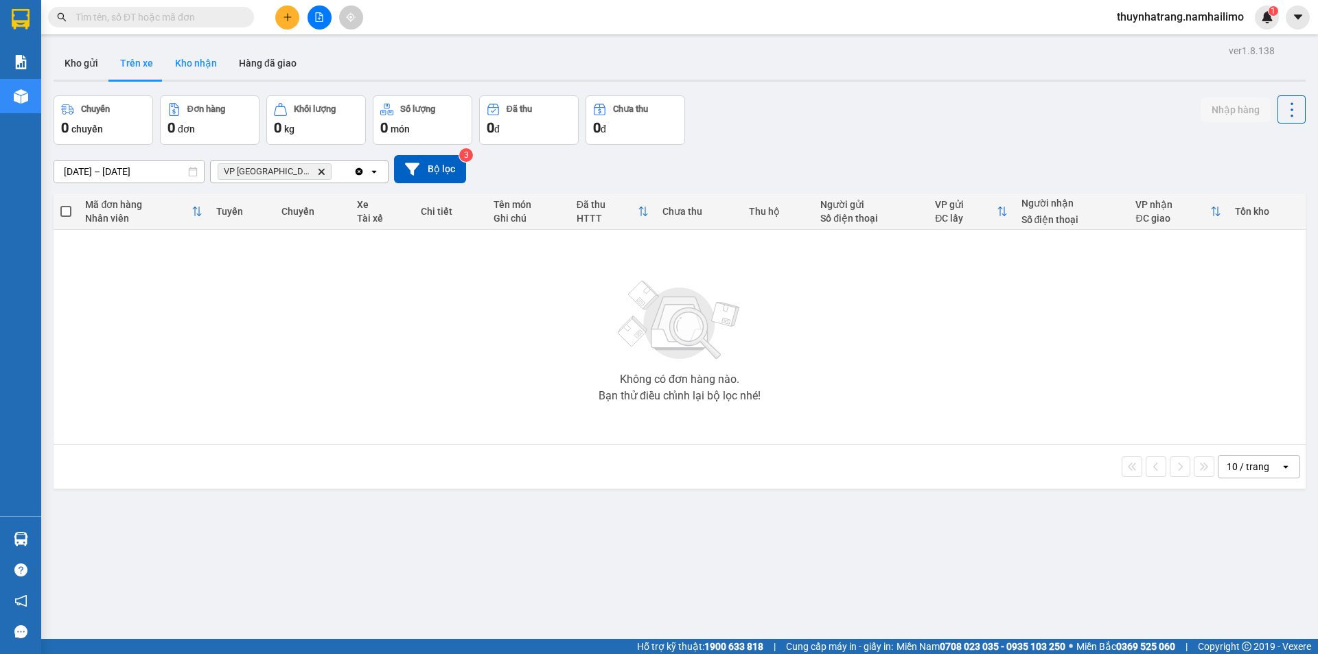
click at [194, 64] on button "Kho nhận" at bounding box center [196, 63] width 64 height 33
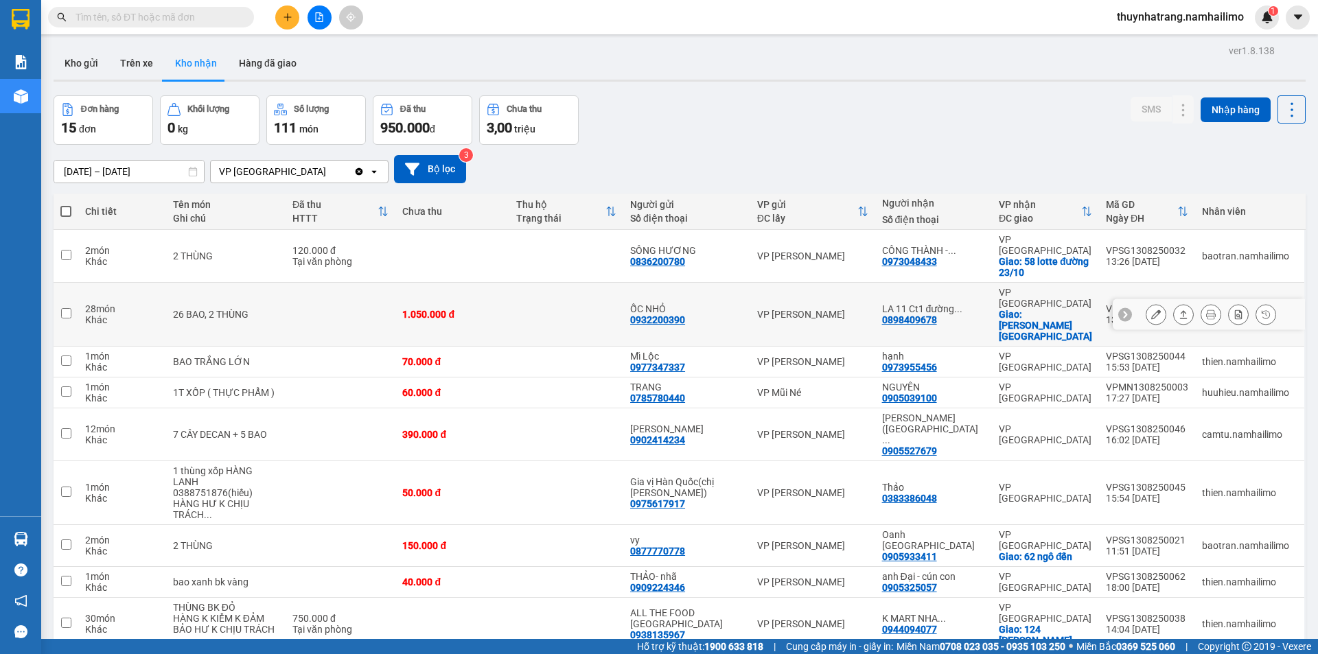
scroll to position [63, 0]
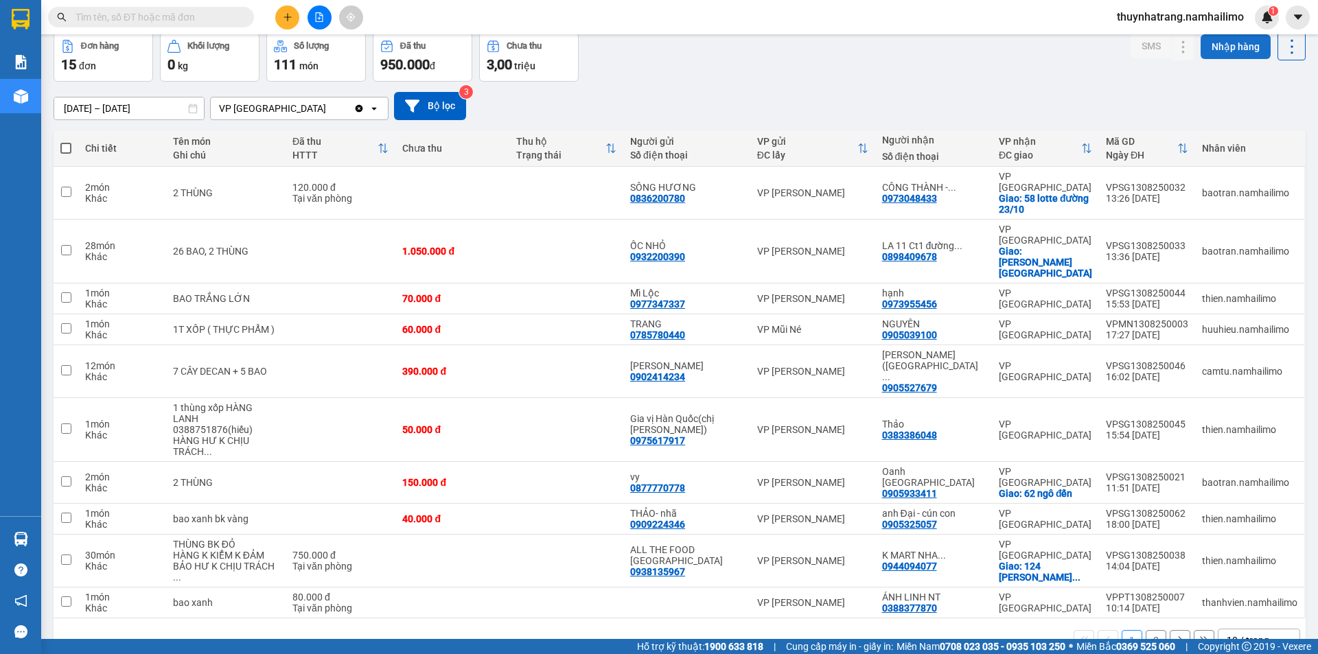
click at [1225, 44] on button "Nhập hàng" at bounding box center [1236, 46] width 70 height 25
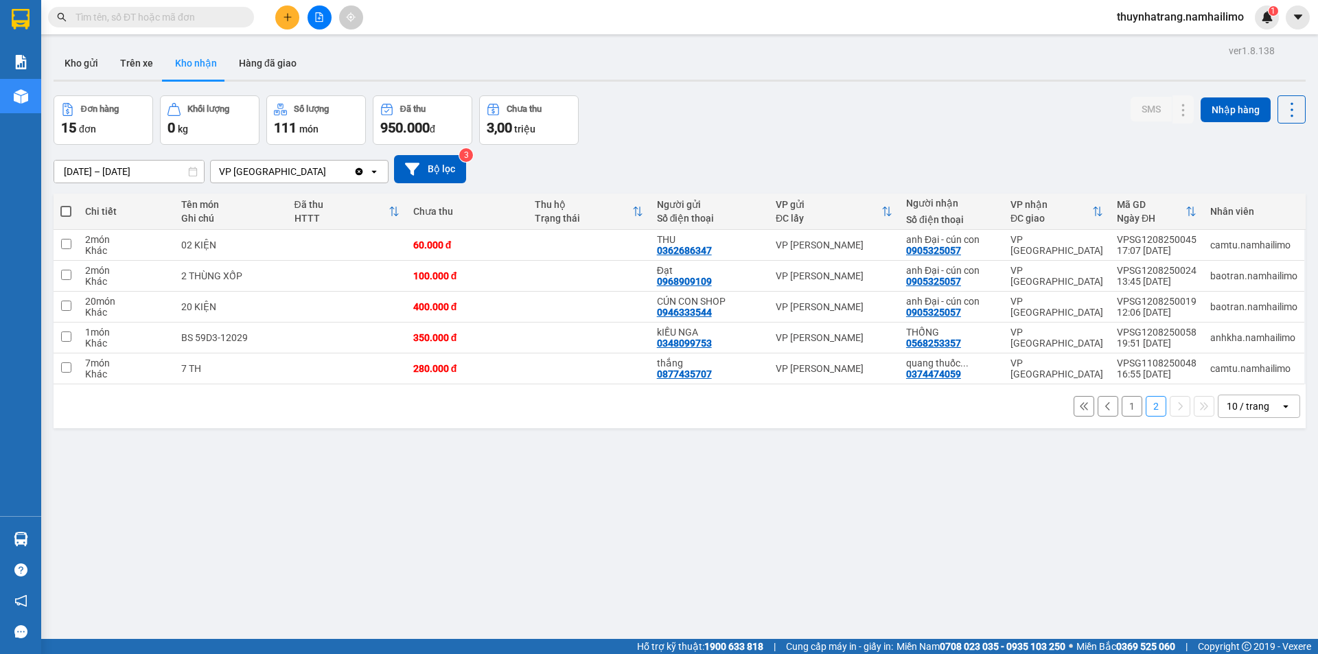
click at [1122, 410] on button "1" at bounding box center [1132, 406] width 21 height 21
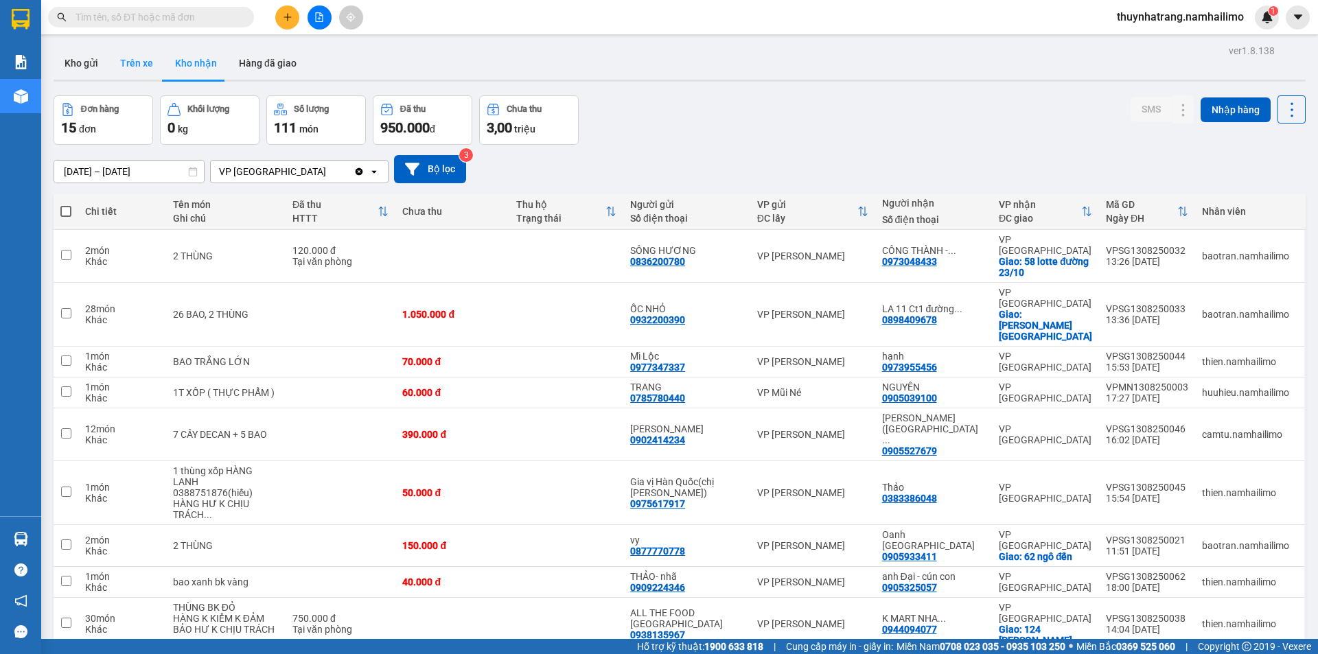
click at [127, 58] on button "Trên xe" at bounding box center [136, 63] width 55 height 33
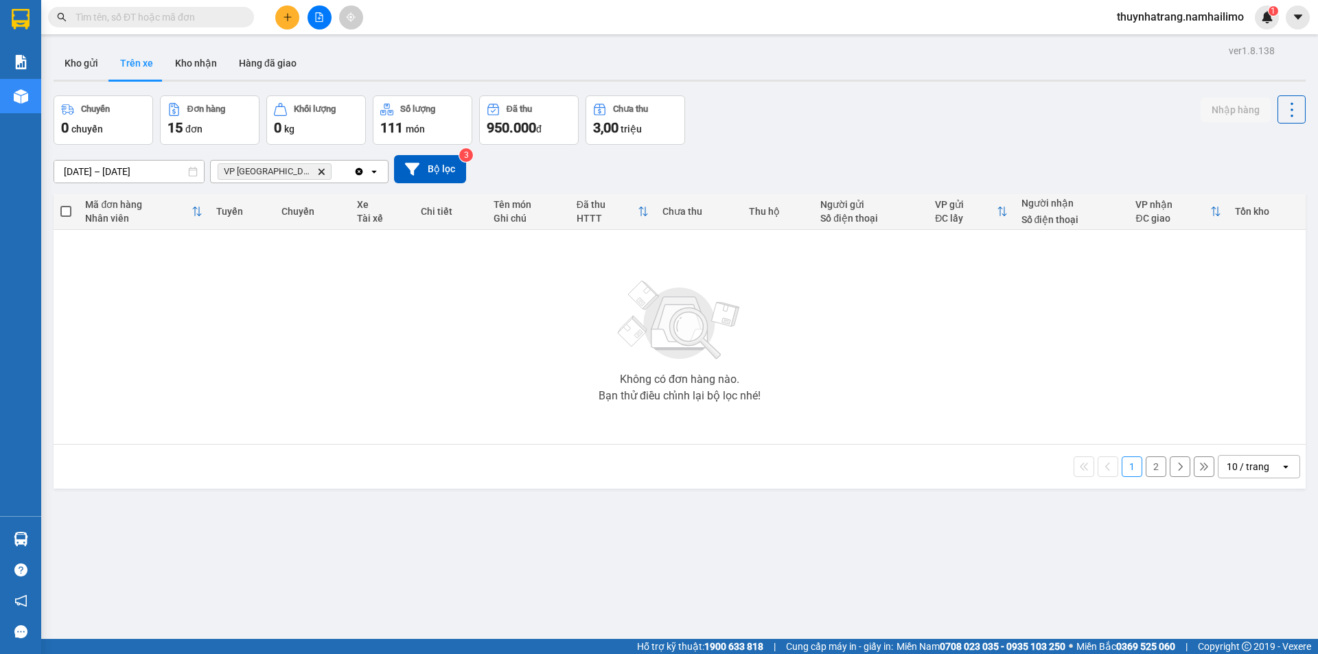
click at [132, 59] on button "Trên xe" at bounding box center [136, 63] width 55 height 33
click at [89, 60] on button "Kho gửi" at bounding box center [82, 63] width 56 height 33
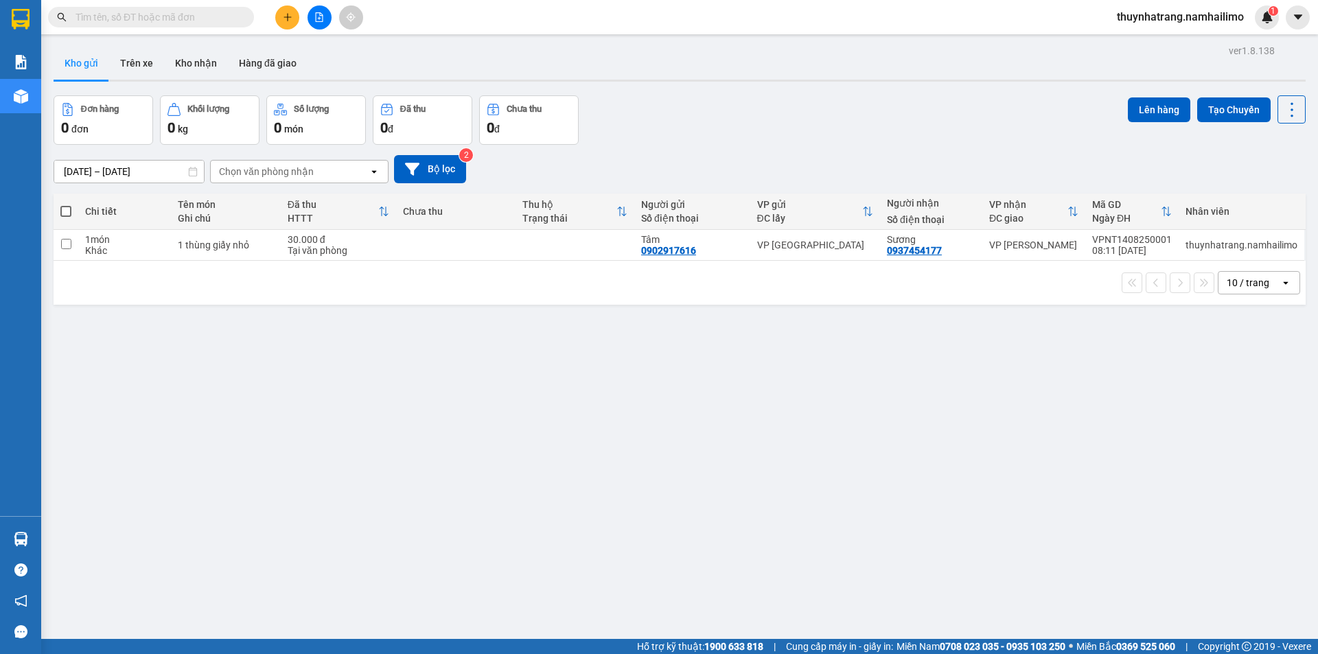
click at [317, 177] on div "Chọn văn phòng nhận" at bounding box center [290, 172] width 158 height 22
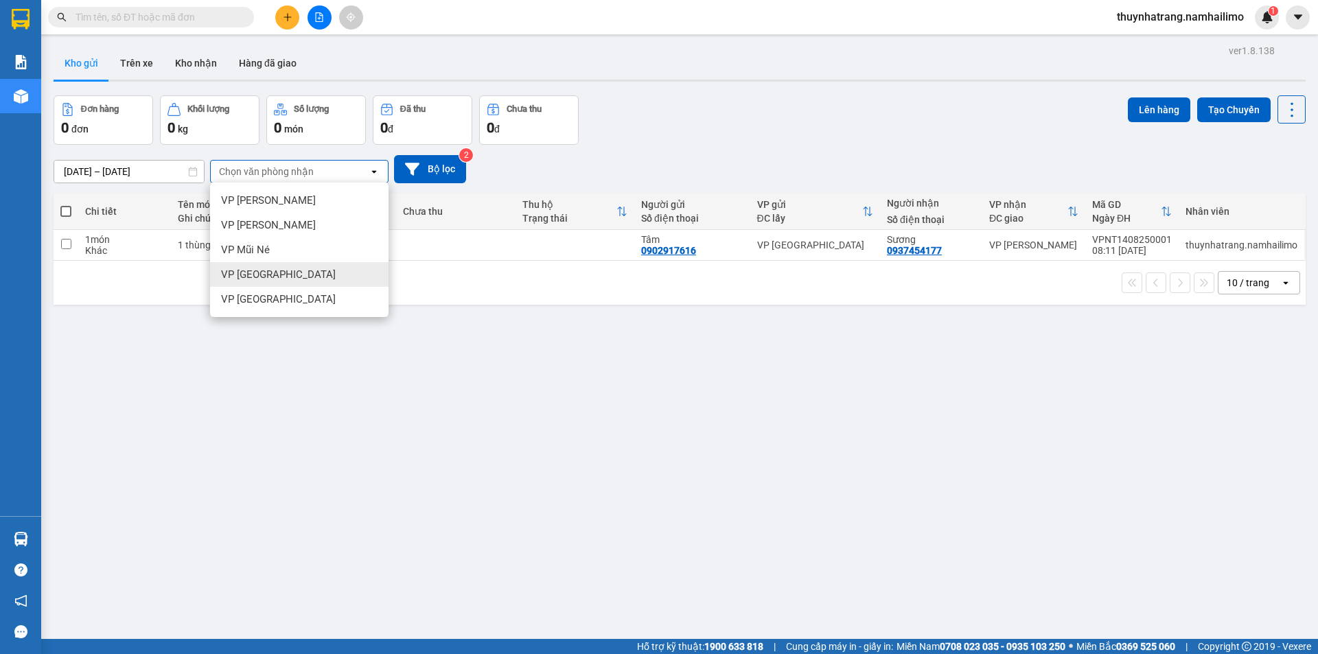
click at [308, 276] on div "VP [GEOGRAPHIC_DATA]" at bounding box center [299, 274] width 178 height 25
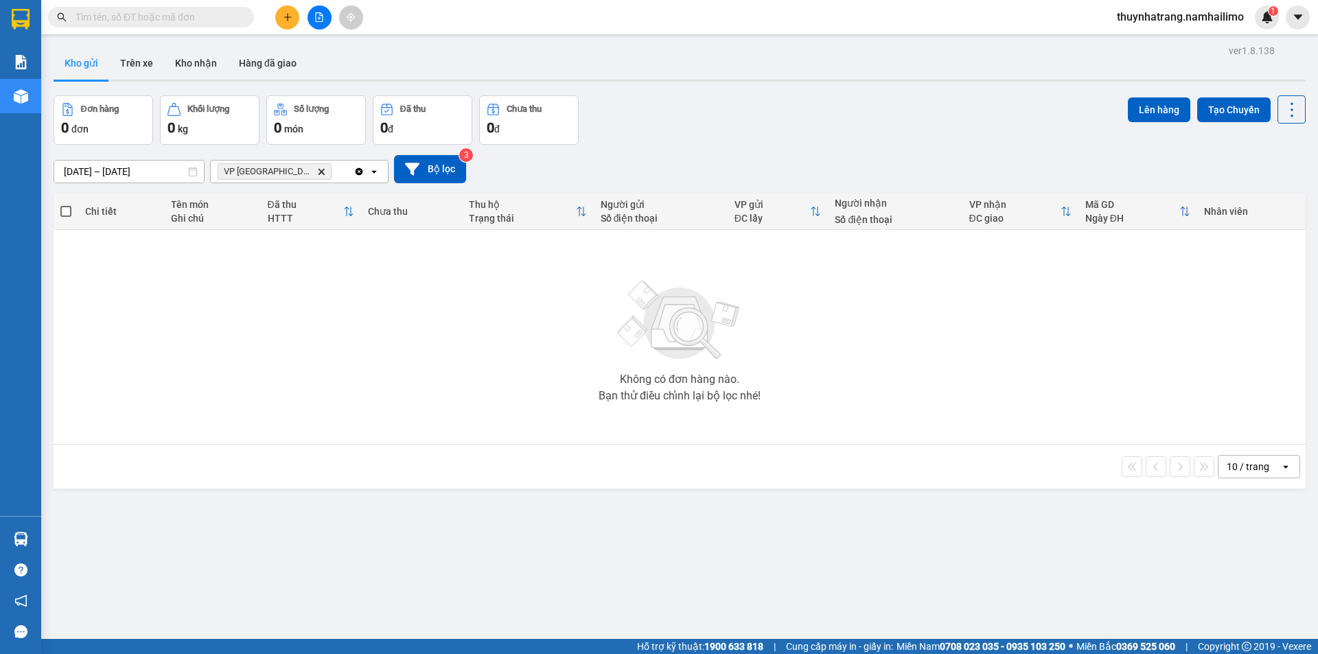
click at [332, 174] on div "VP Nha Trang Delete" at bounding box center [282, 172] width 143 height 22
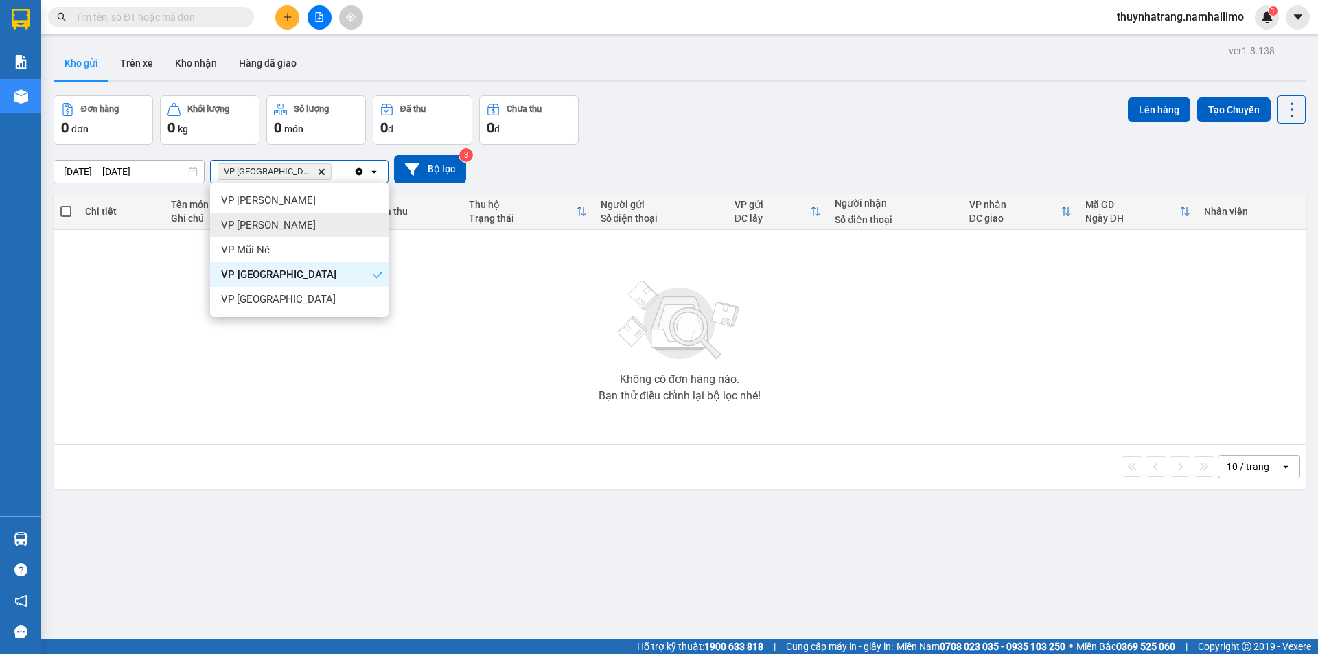
click at [308, 228] on div "VP [PERSON_NAME]" at bounding box center [299, 225] width 178 height 25
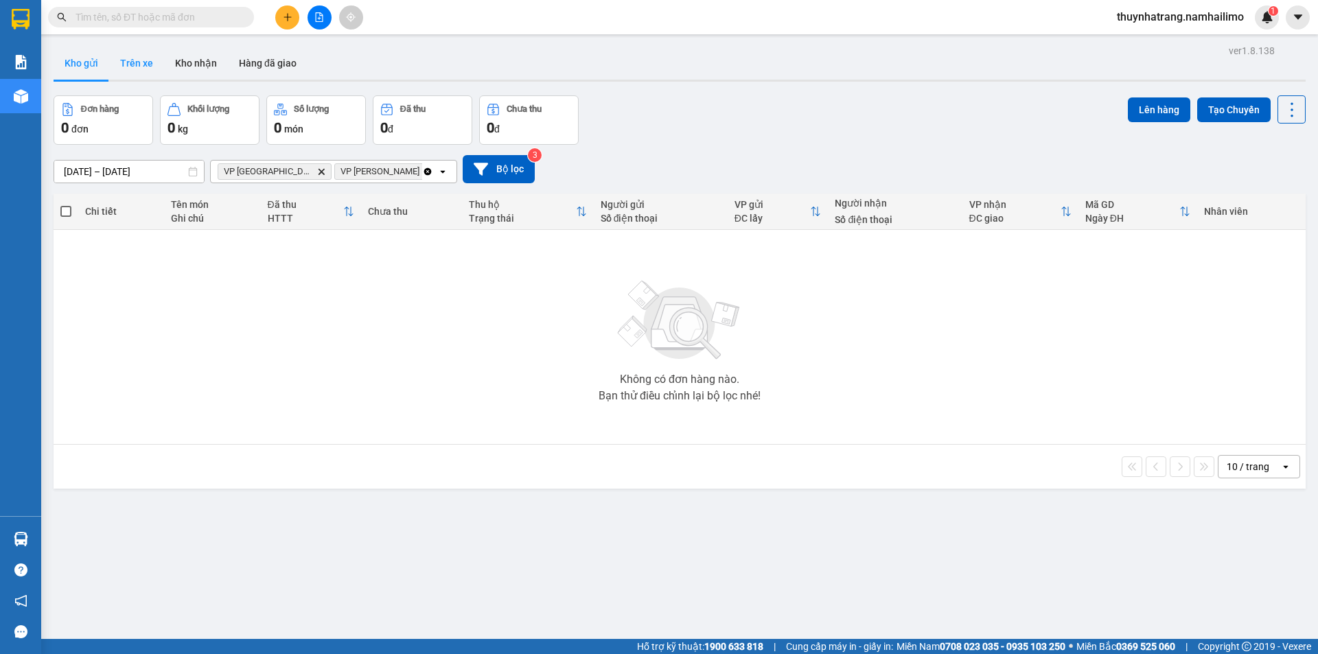
click at [142, 64] on button "Trên xe" at bounding box center [136, 63] width 55 height 33
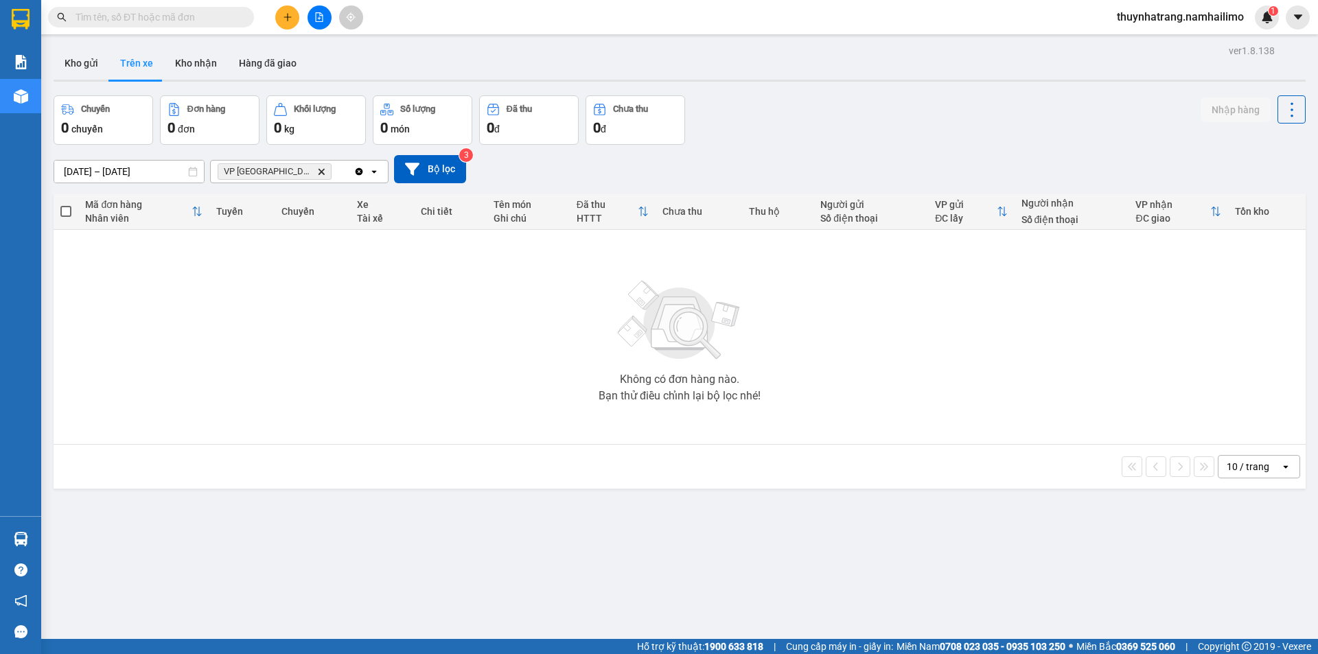
click at [314, 172] on div "VP Nha Trang Delete" at bounding box center [282, 172] width 143 height 22
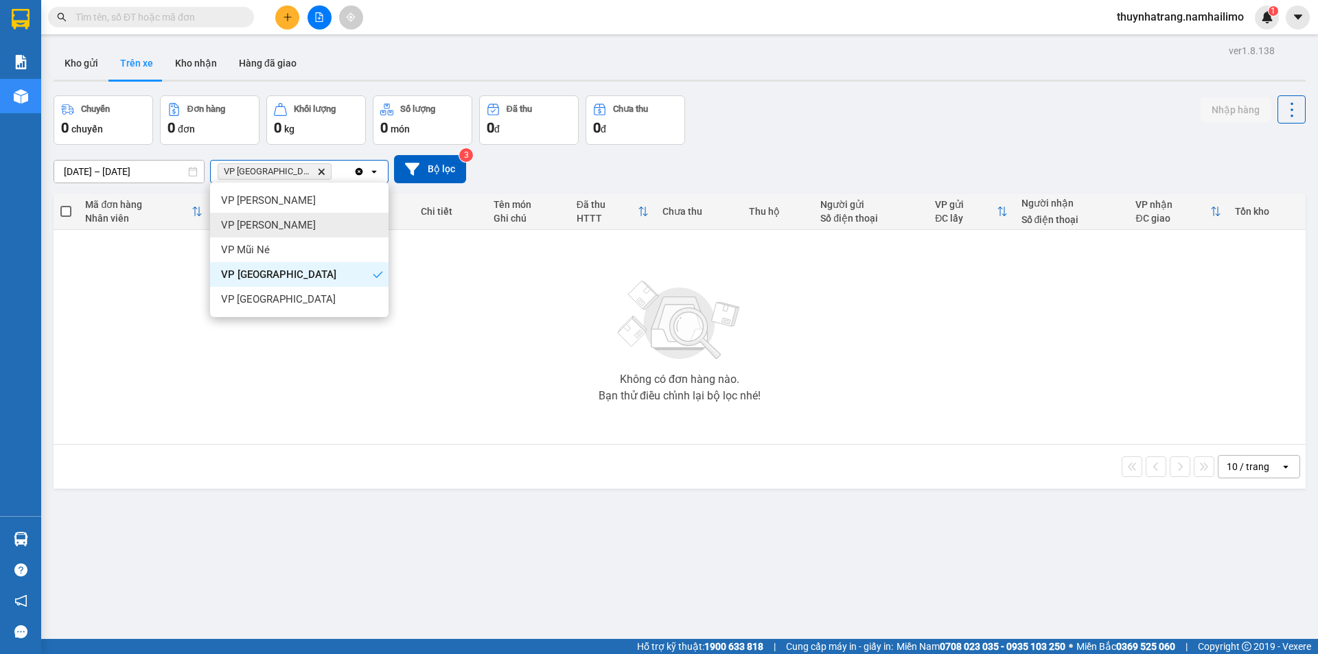
drag, startPoint x: 298, startPoint y: 225, endPoint x: 305, endPoint y: 220, distance: 8.9
click at [299, 224] on div "VP [PERSON_NAME]" at bounding box center [299, 225] width 178 height 25
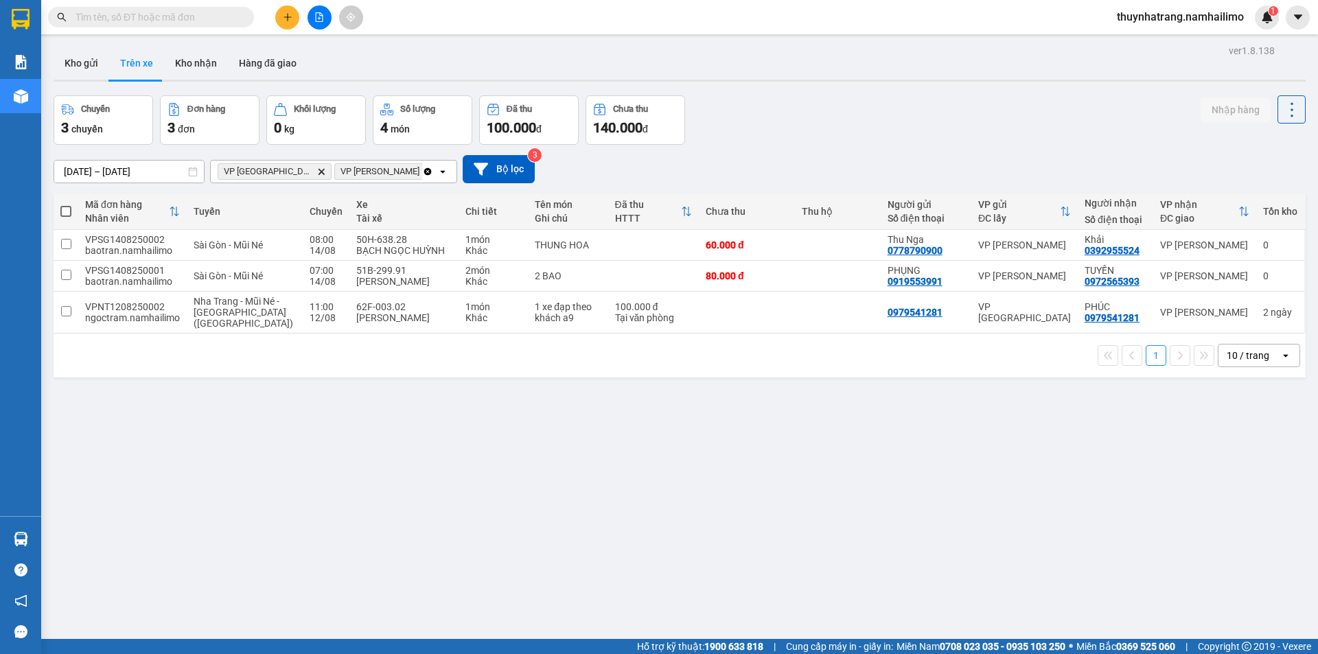
click at [375, 176] on span "VP Phan Thiết Delete" at bounding box center [386, 171] width 105 height 16
click at [426, 172] on icon "VP Phan Thiết, close by backspace" at bounding box center [429, 171] width 6 height 6
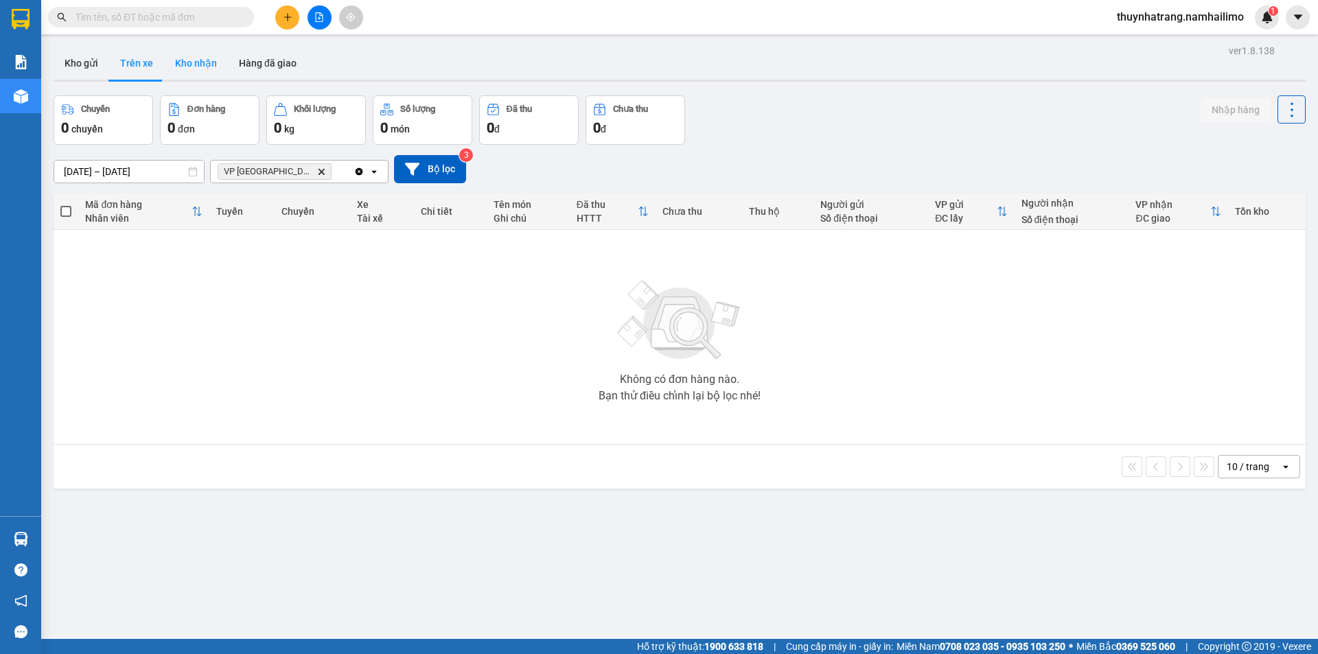
click at [197, 56] on button "Kho nhận" at bounding box center [196, 63] width 64 height 33
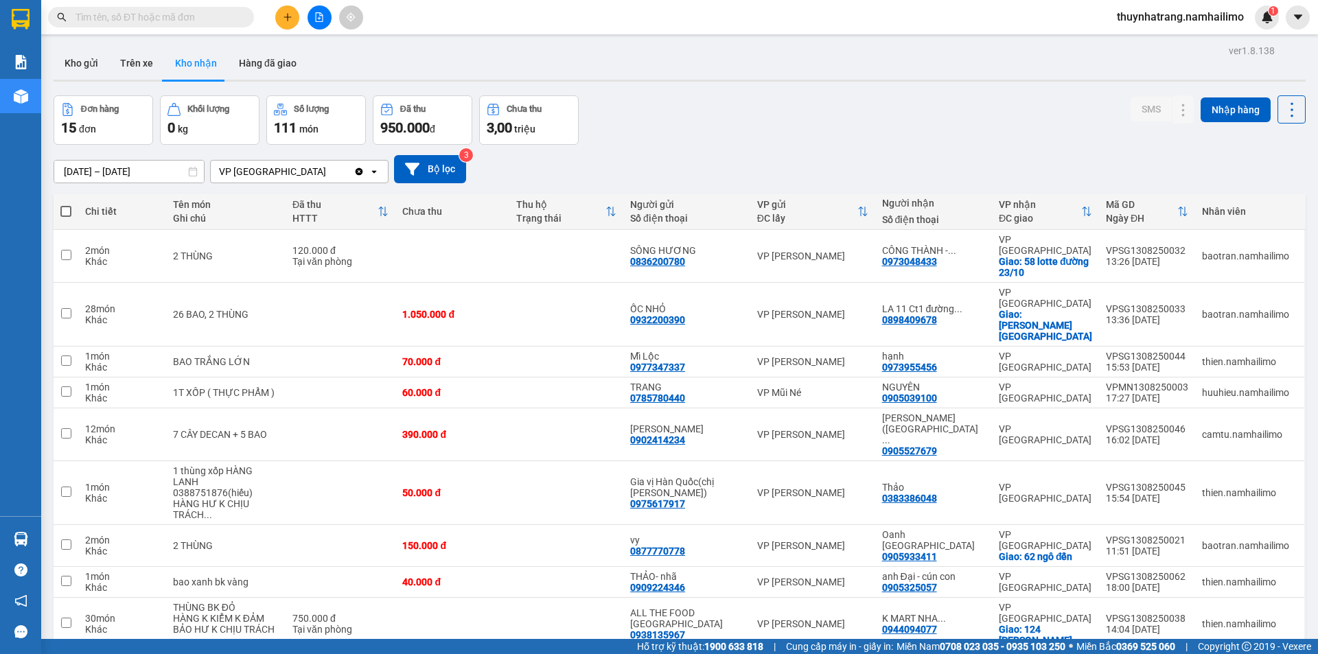
drag, startPoint x: 291, startPoint y: 174, endPoint x: 301, endPoint y: 173, distance: 10.4
click at [301, 173] on div "VP [GEOGRAPHIC_DATA]" at bounding box center [282, 172] width 143 height 22
click at [316, 171] on div "VP [GEOGRAPHIC_DATA]" at bounding box center [282, 172] width 143 height 22
